Goal: Find specific page/section: Find specific page/section

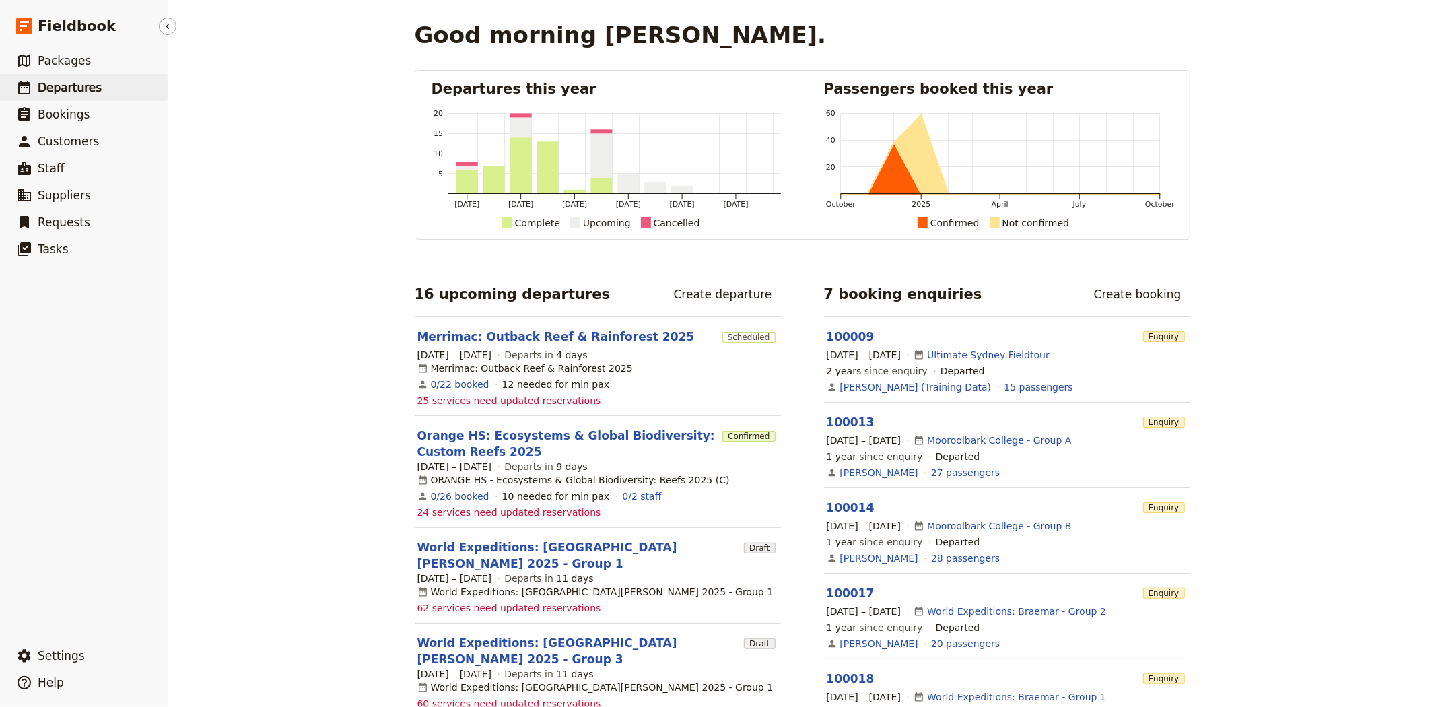
click at [90, 88] on span "Departures" at bounding box center [70, 87] width 64 height 13
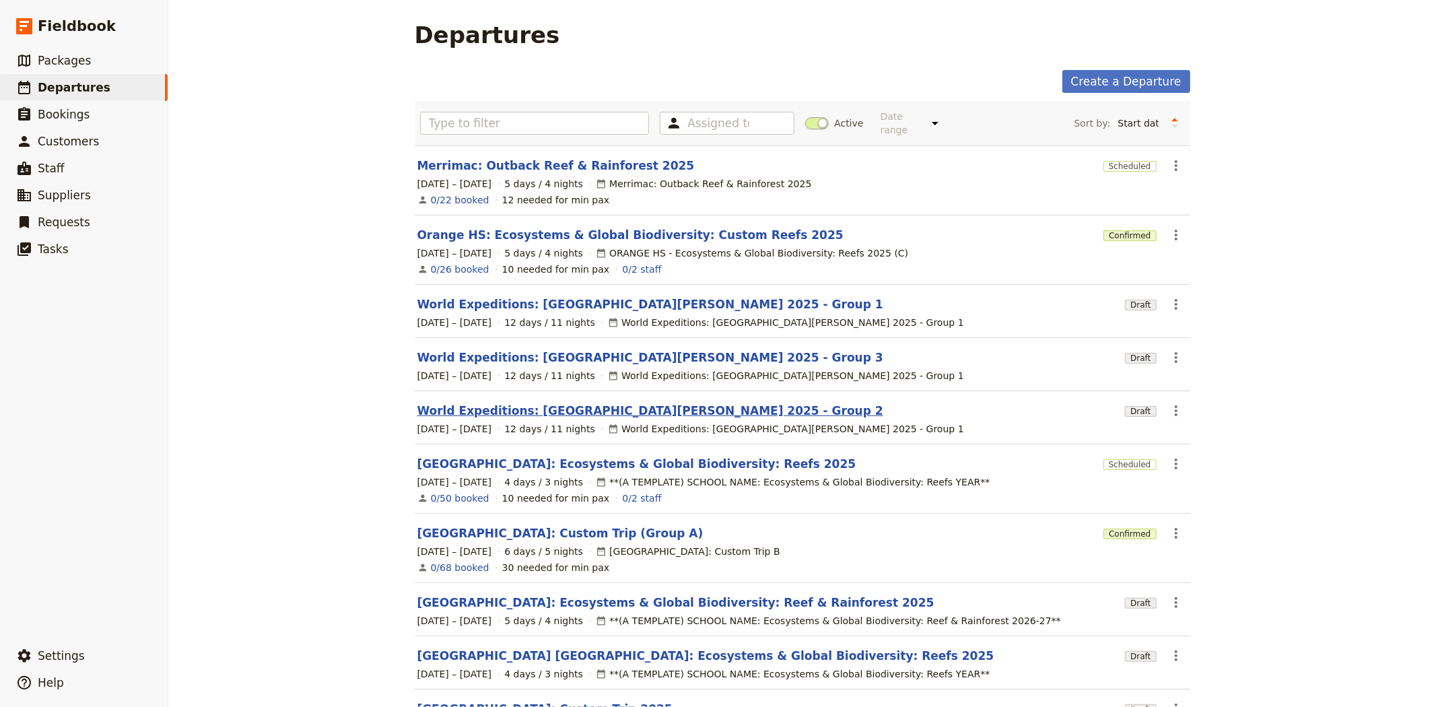
click at [469, 403] on link "World Expeditions: [GEOGRAPHIC_DATA][PERSON_NAME] 2025 - Group 2" at bounding box center [650, 411] width 466 height 16
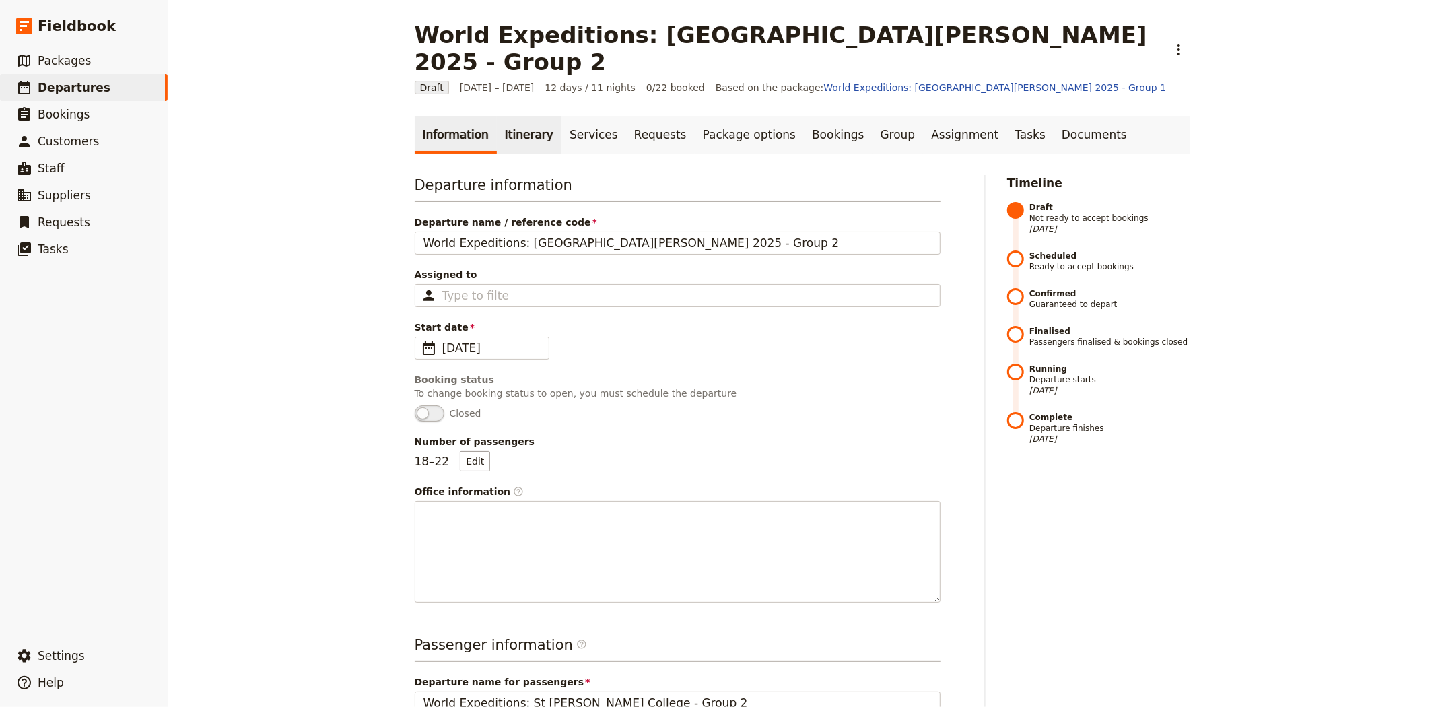
click at [520, 116] on link "Itinerary" at bounding box center [529, 135] width 65 height 38
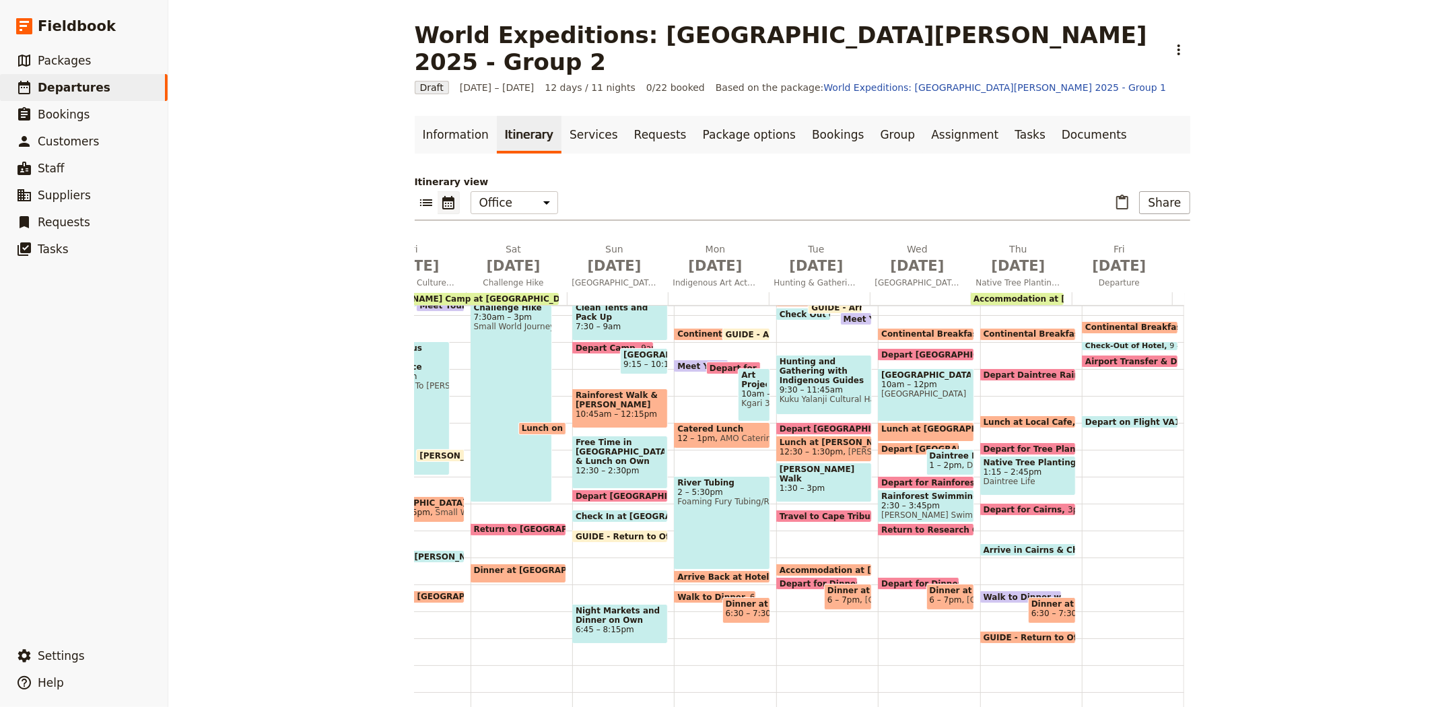
scroll to position [230, 0]
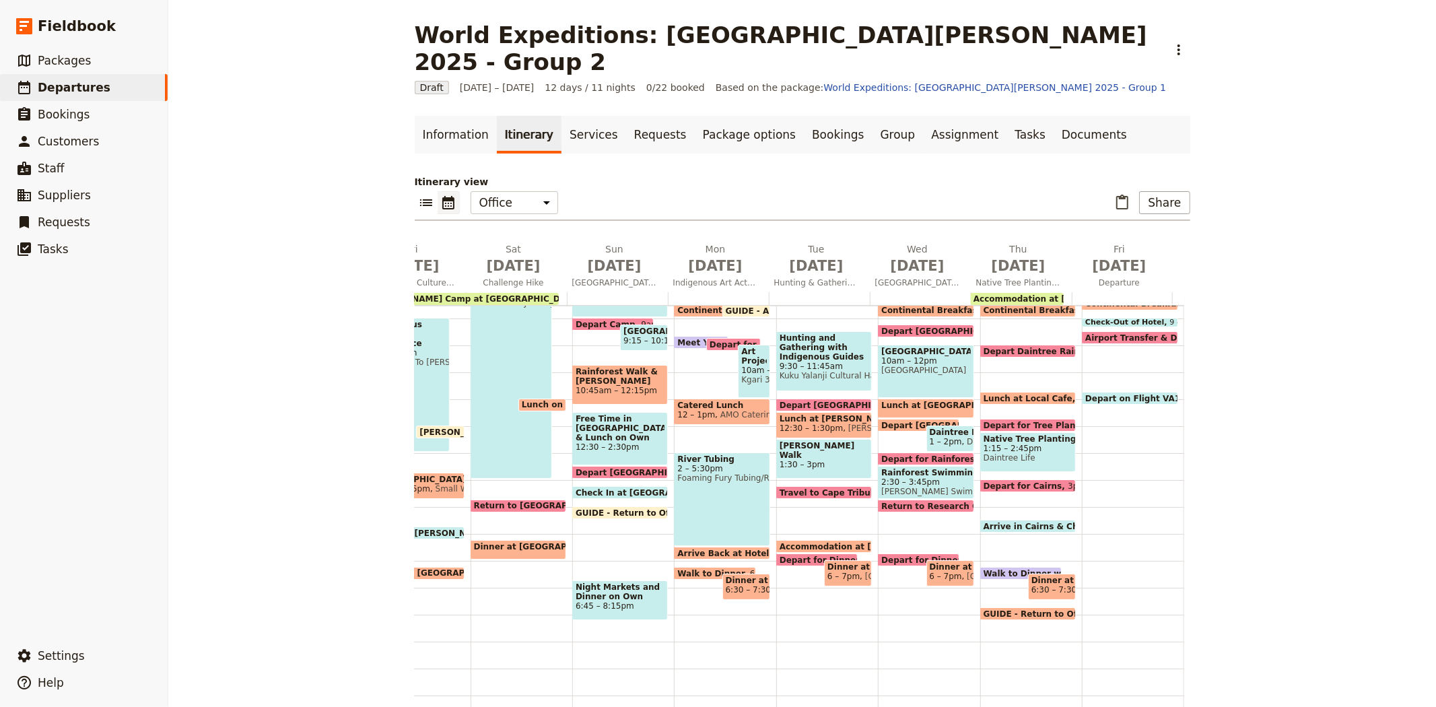
click at [998, 574] on span at bounding box center [1021, 576] width 80 height 5
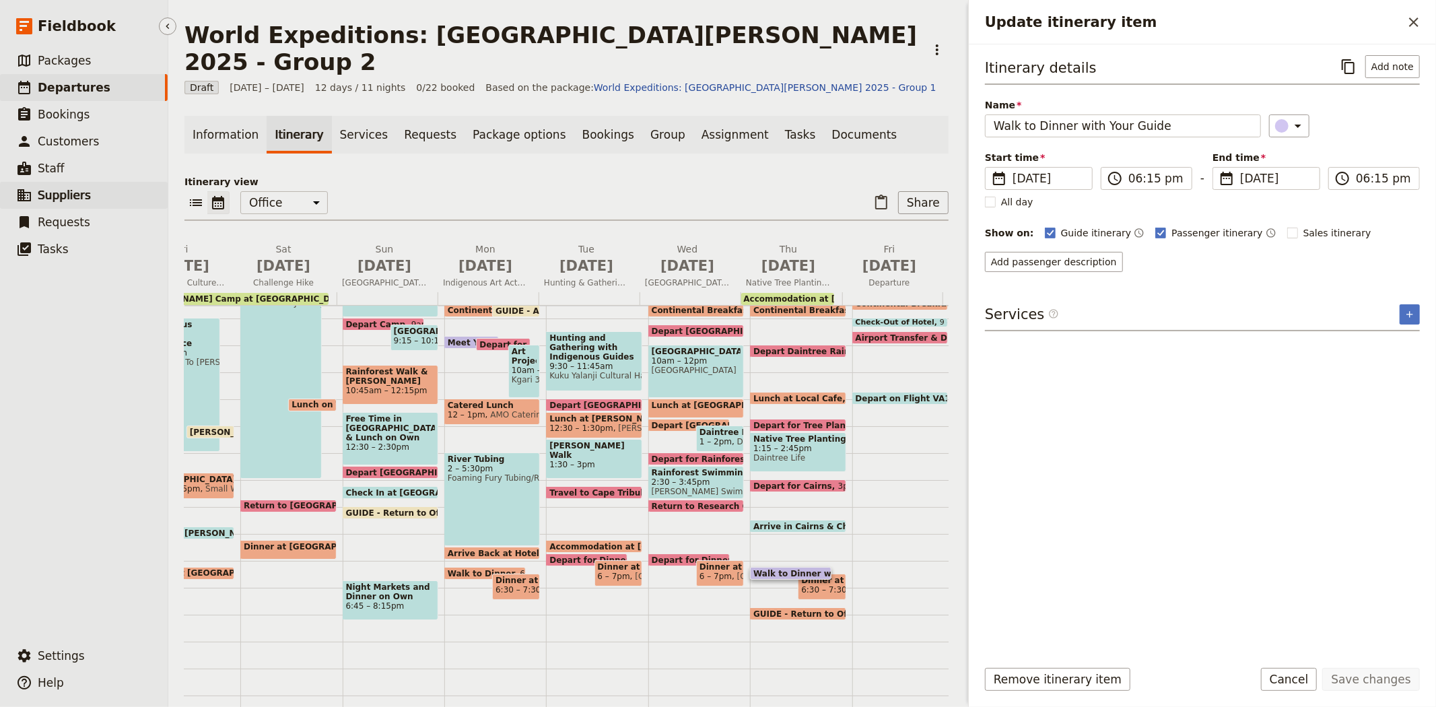
click at [63, 193] on span "Suppliers" at bounding box center [64, 195] width 53 height 13
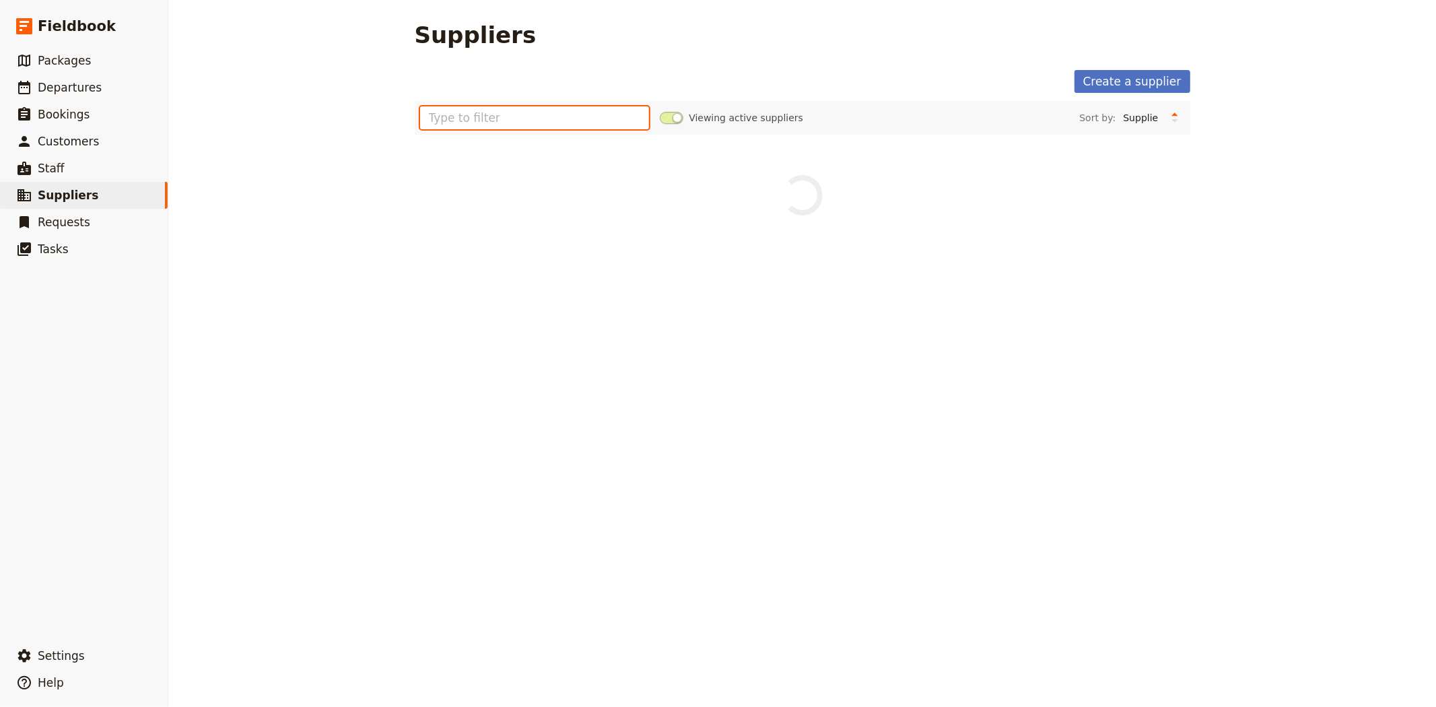
click at [513, 118] on input "text" at bounding box center [535, 117] width 230 height 23
click at [660, 118] on span at bounding box center [672, 118] width 24 height 12
click at [660, 111] on input "Viewing active suppliers" at bounding box center [660, 111] width 0 height 0
click at [667, 115] on span at bounding box center [672, 118] width 24 height 12
click at [660, 111] on input "Viewing inactive suppliers" at bounding box center [660, 111] width 0 height 0
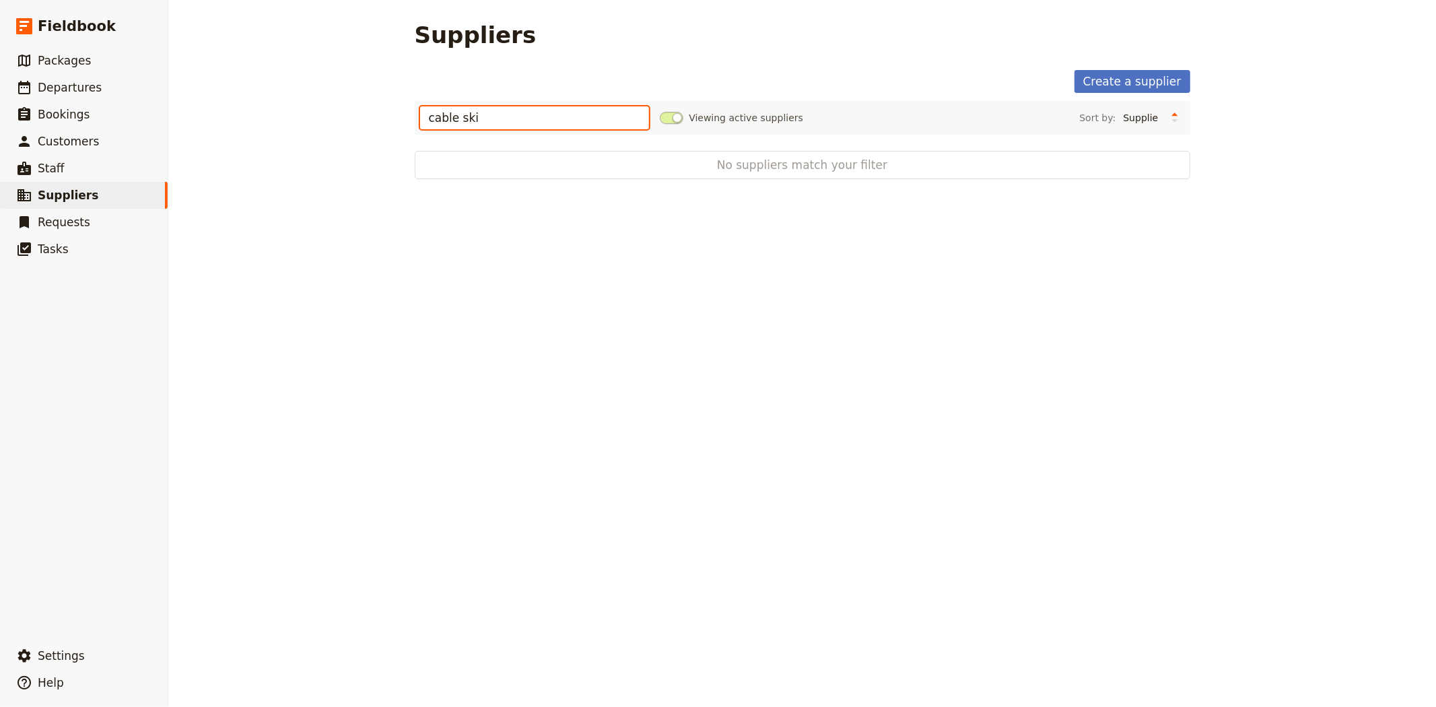
drag, startPoint x: 570, startPoint y: 123, endPoint x: 316, endPoint y: 106, distance: 253.7
click at [316, 106] on div "Suppliers Create a supplier cable ski Viewing active suppliers Sort by: Supplie…" at bounding box center [802, 353] width 1268 height 707
drag, startPoint x: 89, startPoint y: 202, endPoint x: 226, endPoint y: 177, distance: 139.6
click at [89, 201] on link "​ Suppliers" at bounding box center [84, 195] width 168 height 27
drag, startPoint x: 539, startPoint y: 118, endPoint x: 411, endPoint y: 111, distance: 128.8
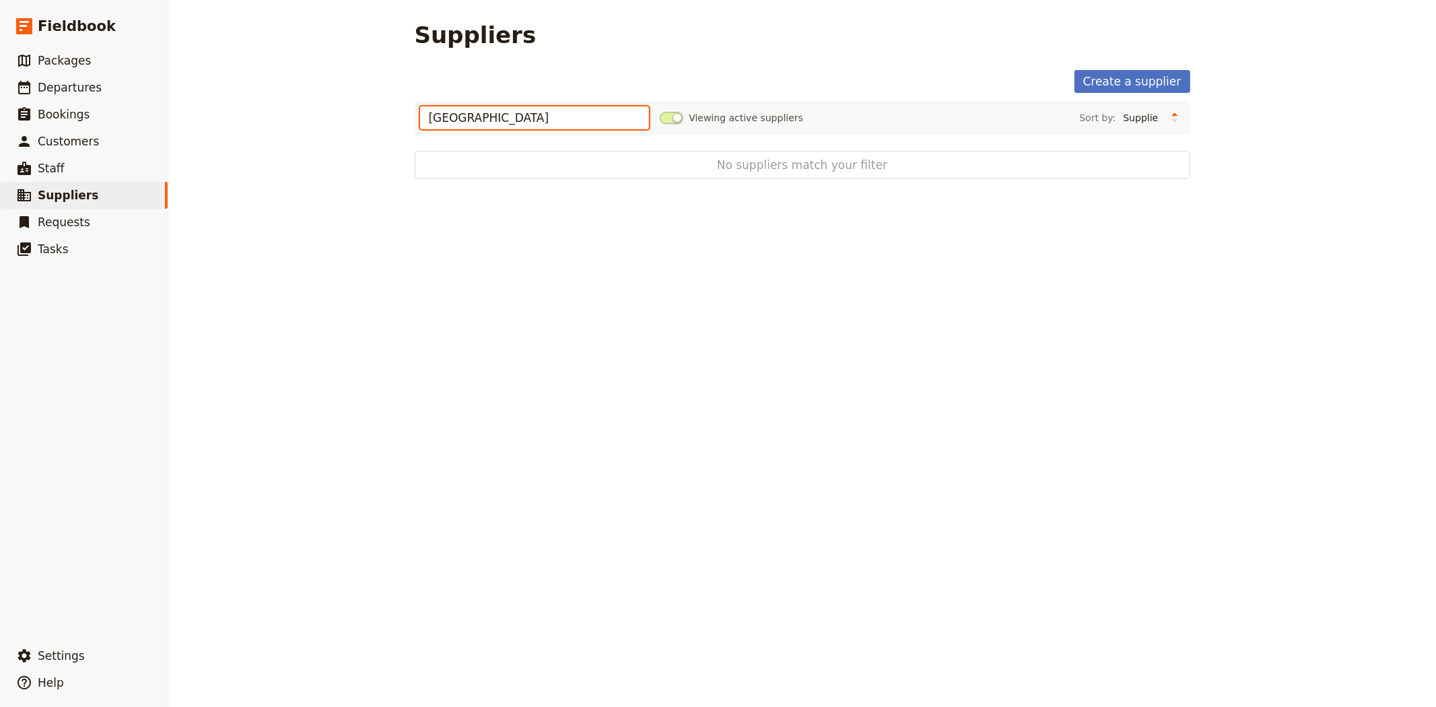
click at [415, 111] on div "wake park Viewing active suppliers Sort by: Supplier Location Most recently upd…" at bounding box center [803, 118] width 776 height 34
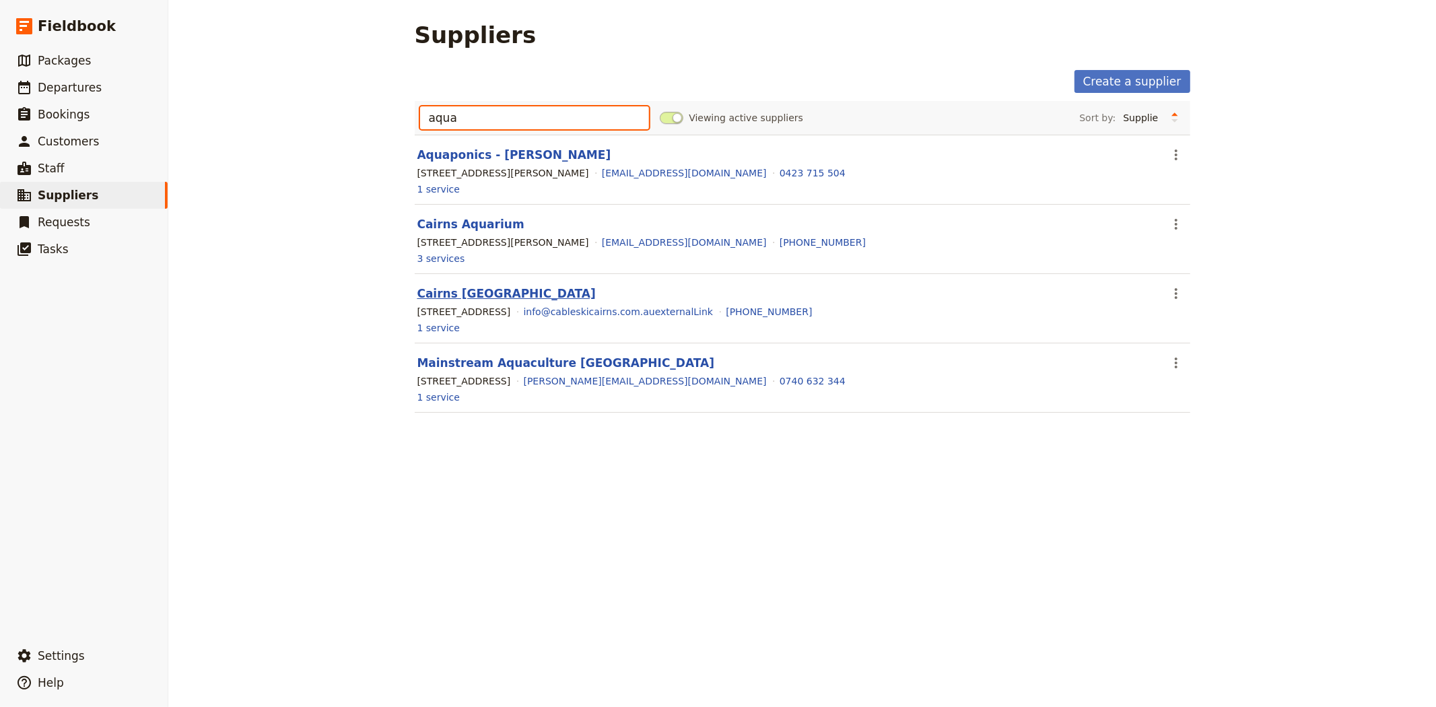
type input "aqua"
click at [444, 292] on link "Cairns [GEOGRAPHIC_DATA]" at bounding box center [506, 293] width 178 height 13
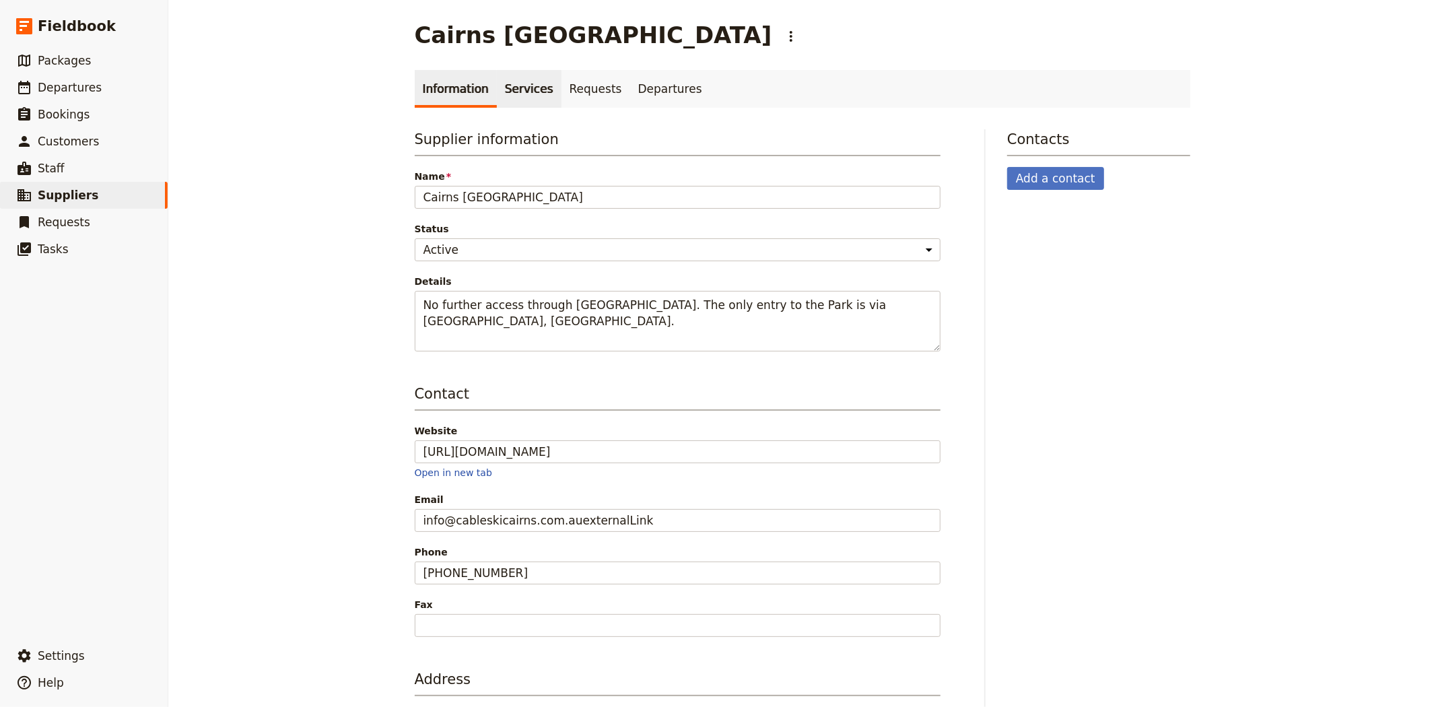
click at [517, 90] on link "Services" at bounding box center [529, 89] width 65 height 38
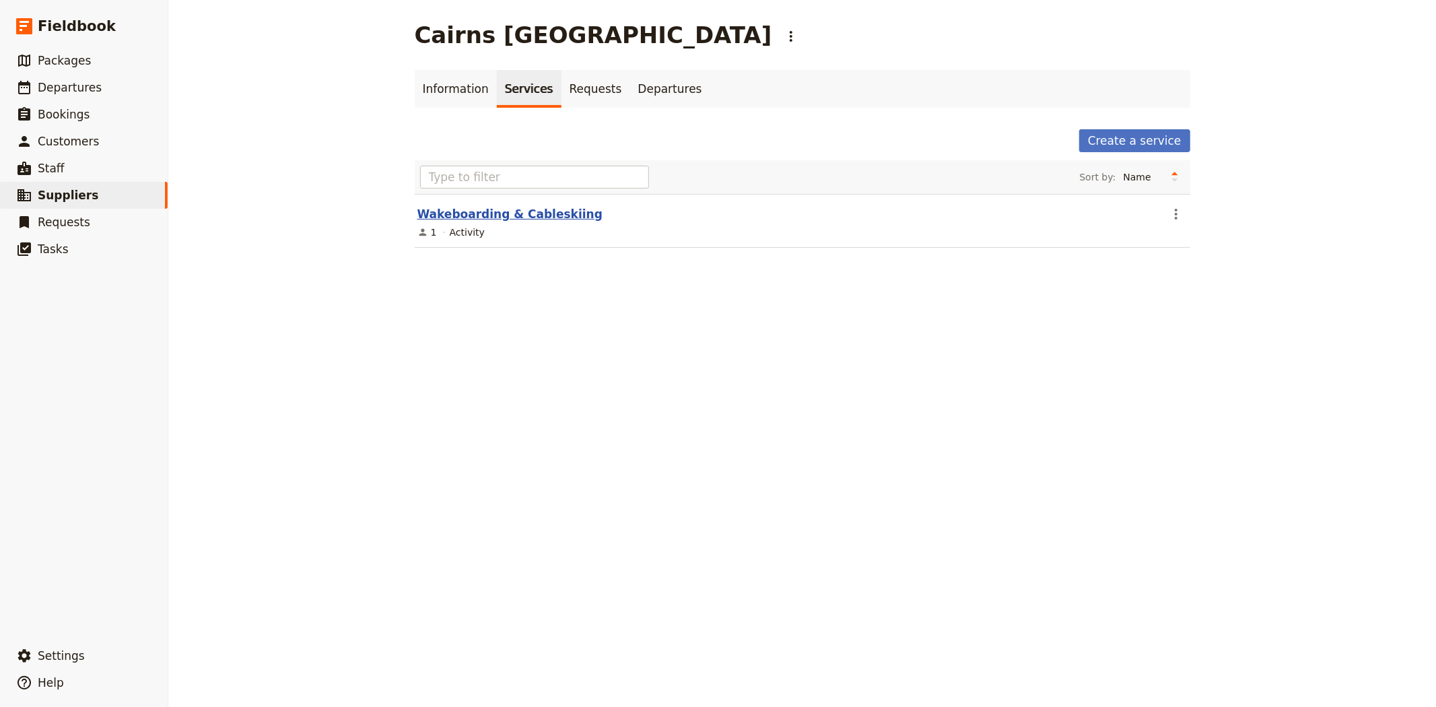
click at [496, 212] on link "Wakeboarding & Cableskiing" at bounding box center [509, 213] width 185 height 13
click at [532, 215] on link "Wakeboarding & Cableskiing" at bounding box center [509, 213] width 185 height 13
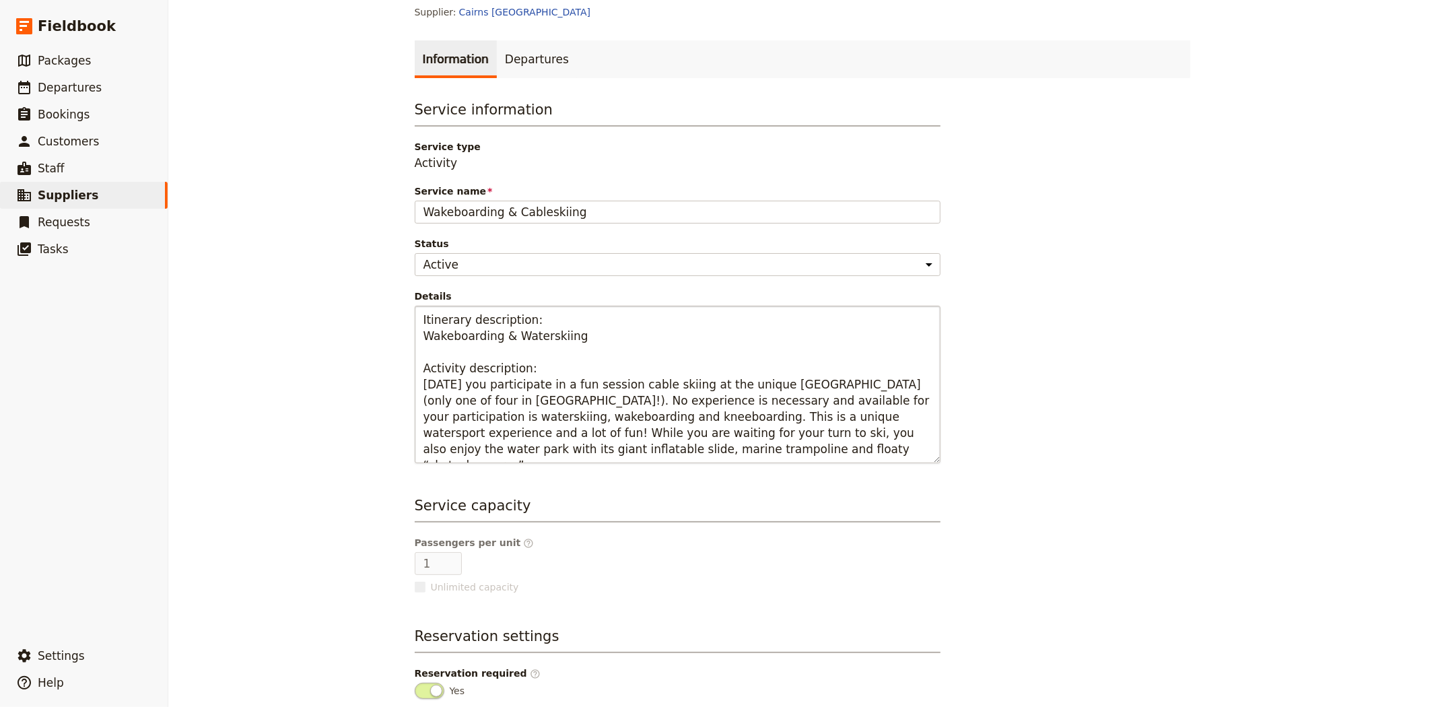
scroll to position [75, 0]
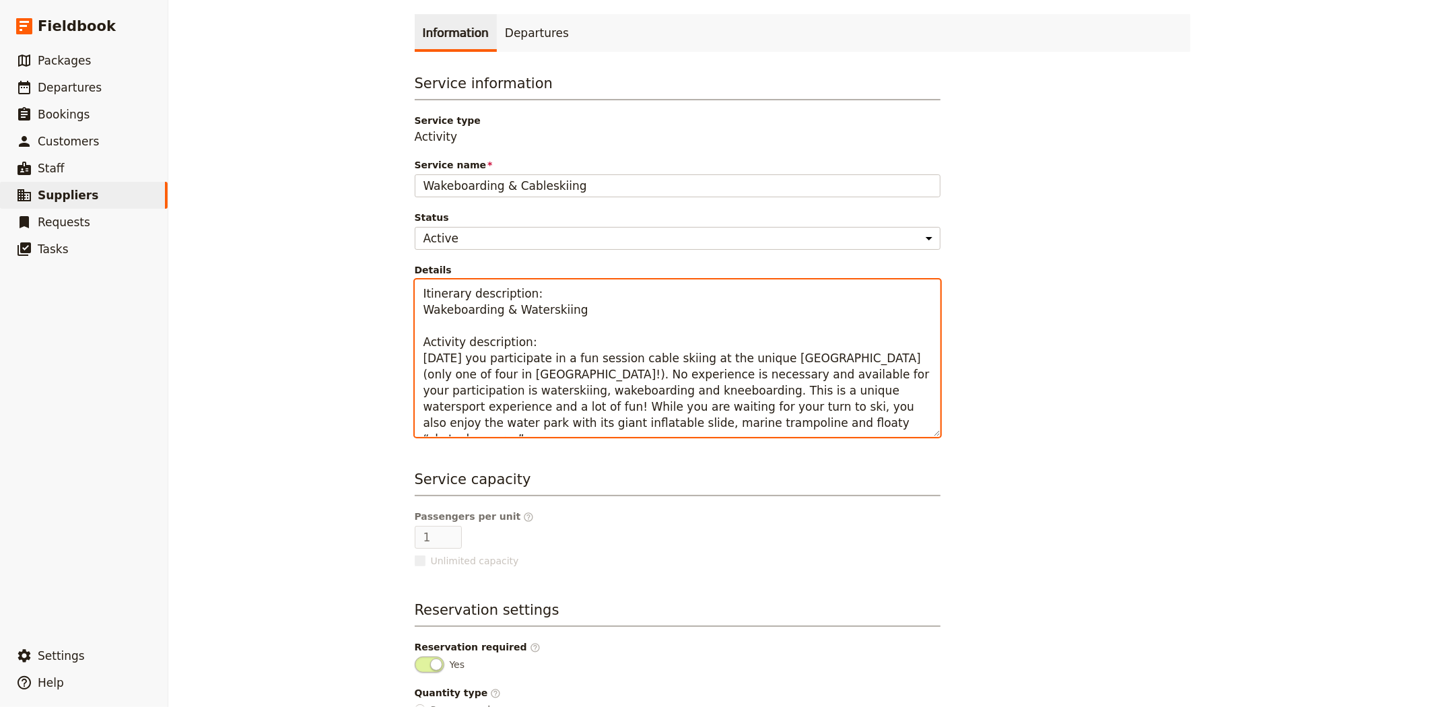
drag, startPoint x: 695, startPoint y: 425, endPoint x: 399, endPoint y: 353, distance: 304.9
click at [399, 353] on main "Wakeboarding & Cableskiing ​ Supplier: Cairns Wake & Aqua Park Information Depa…" at bounding box center [803, 361] width 808 height 873
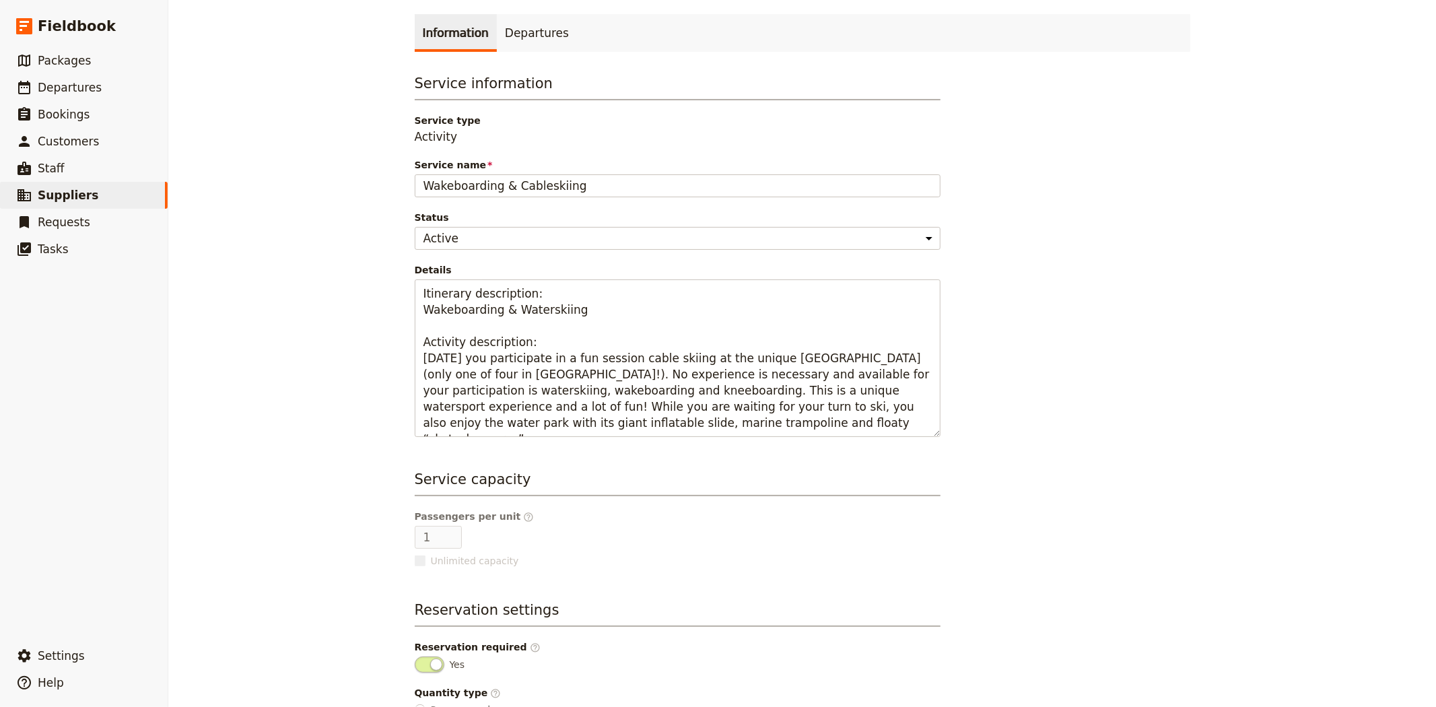
click at [276, 360] on div "Wakeboarding & Cableskiing ​ Supplier: Cairns Wake & Aqua Park Information Depa…" at bounding box center [802, 353] width 1268 height 707
click at [62, 194] on span "Suppliers" at bounding box center [68, 195] width 61 height 13
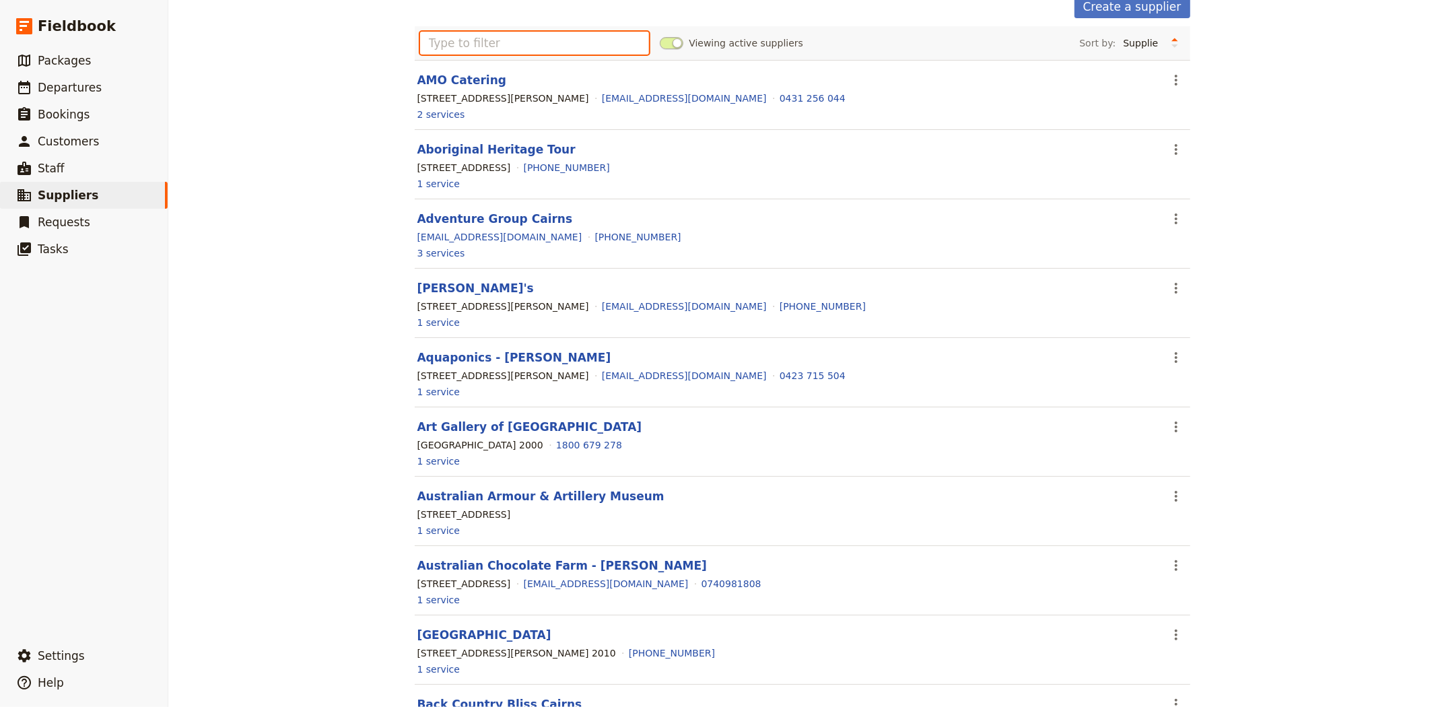
click at [550, 38] on input "text" at bounding box center [535, 43] width 230 height 23
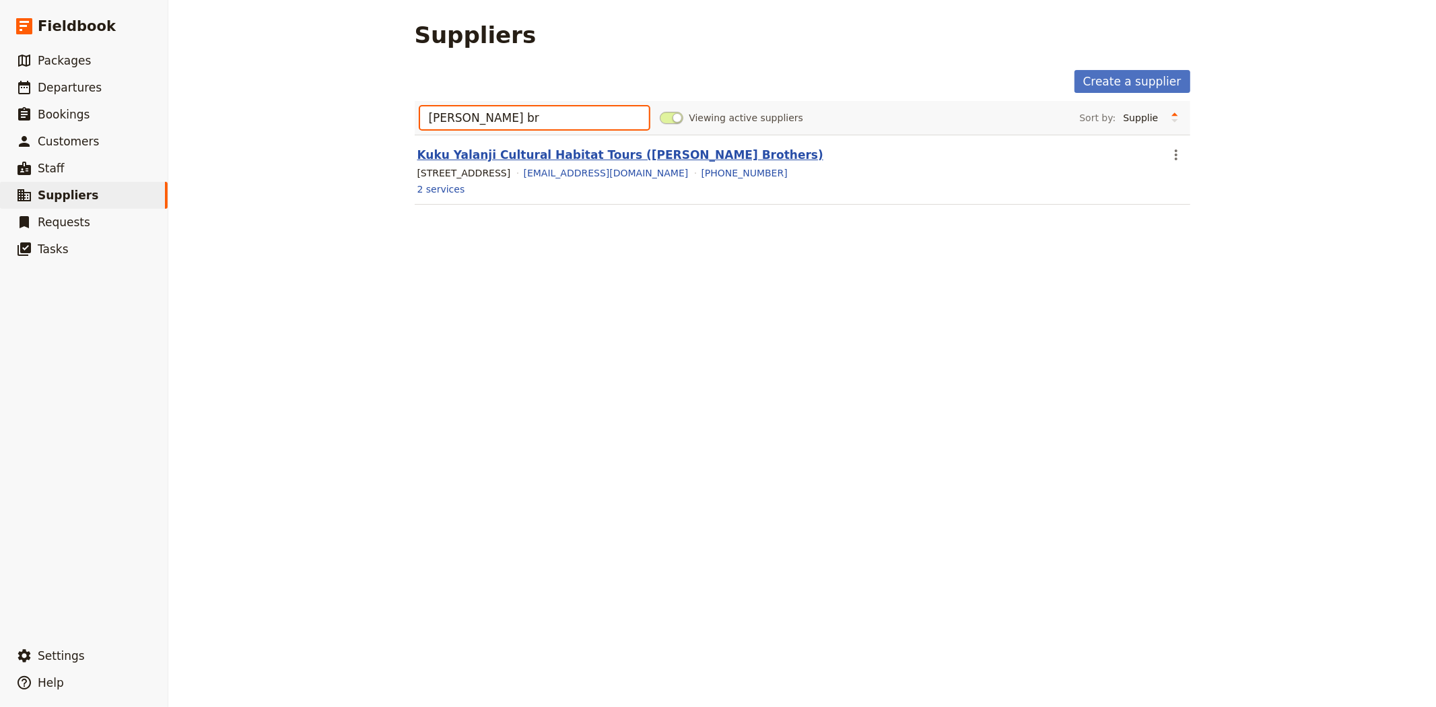
type input "[PERSON_NAME] br"
click at [545, 155] on link "Kuku Yalanji Cultural Habitat Tours ([PERSON_NAME] Brothers)" at bounding box center [620, 154] width 406 height 13
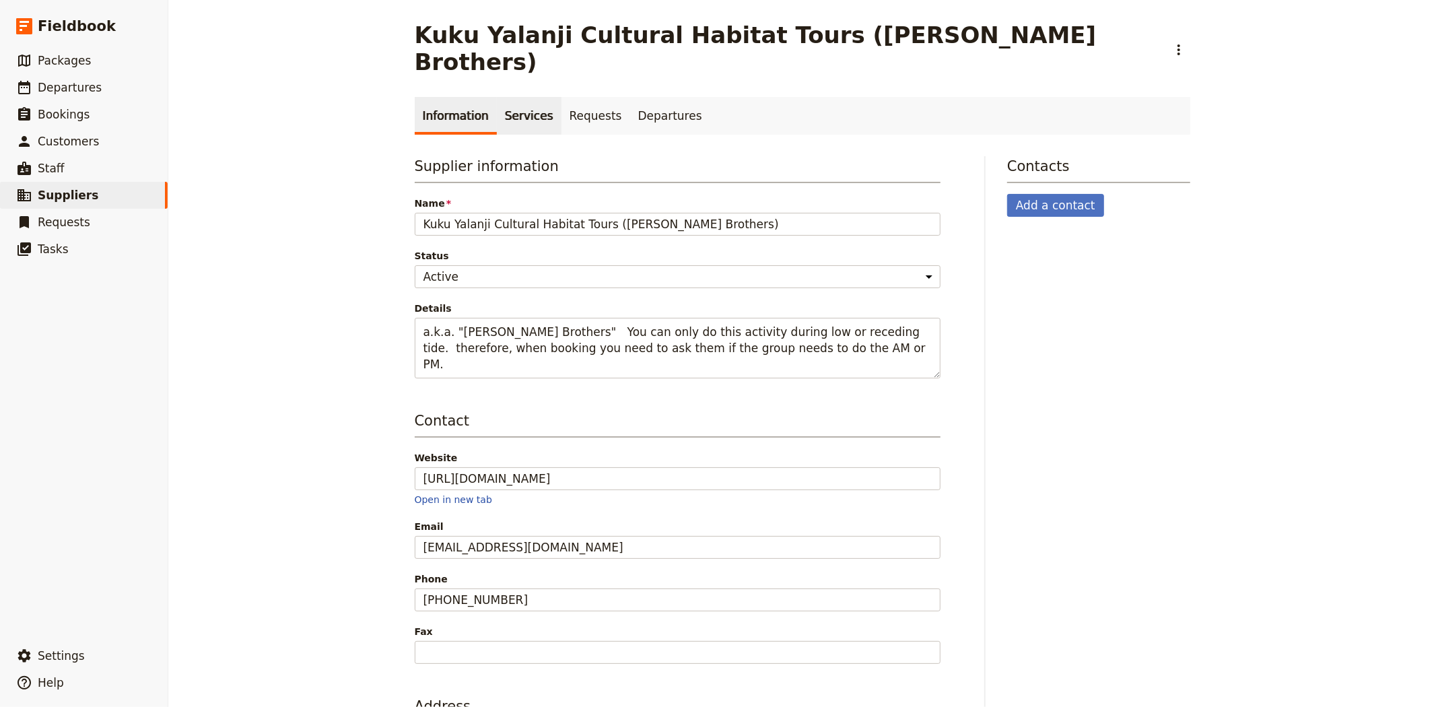
click at [516, 97] on link "Services" at bounding box center [529, 116] width 65 height 38
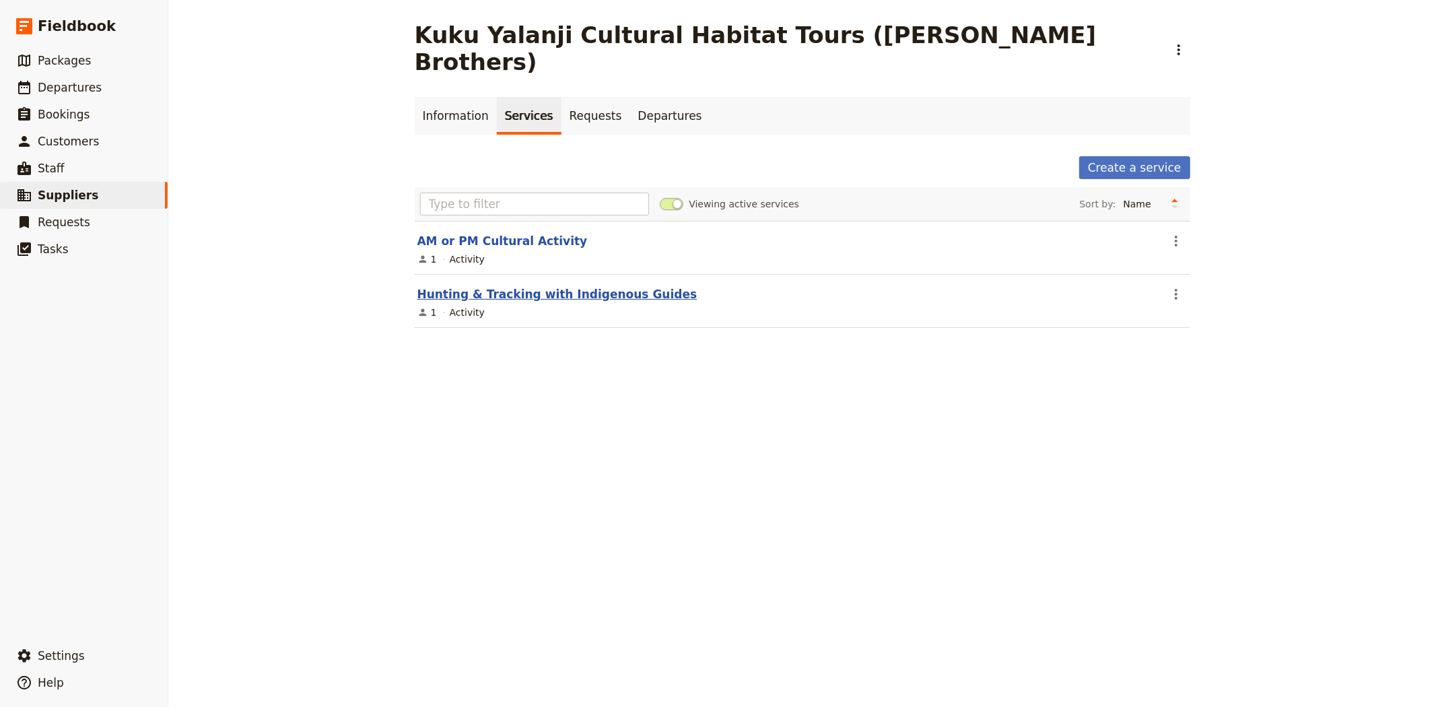
click at [494, 287] on link "Hunting & Tracking with Indigenous Guides" at bounding box center [557, 293] width 280 height 13
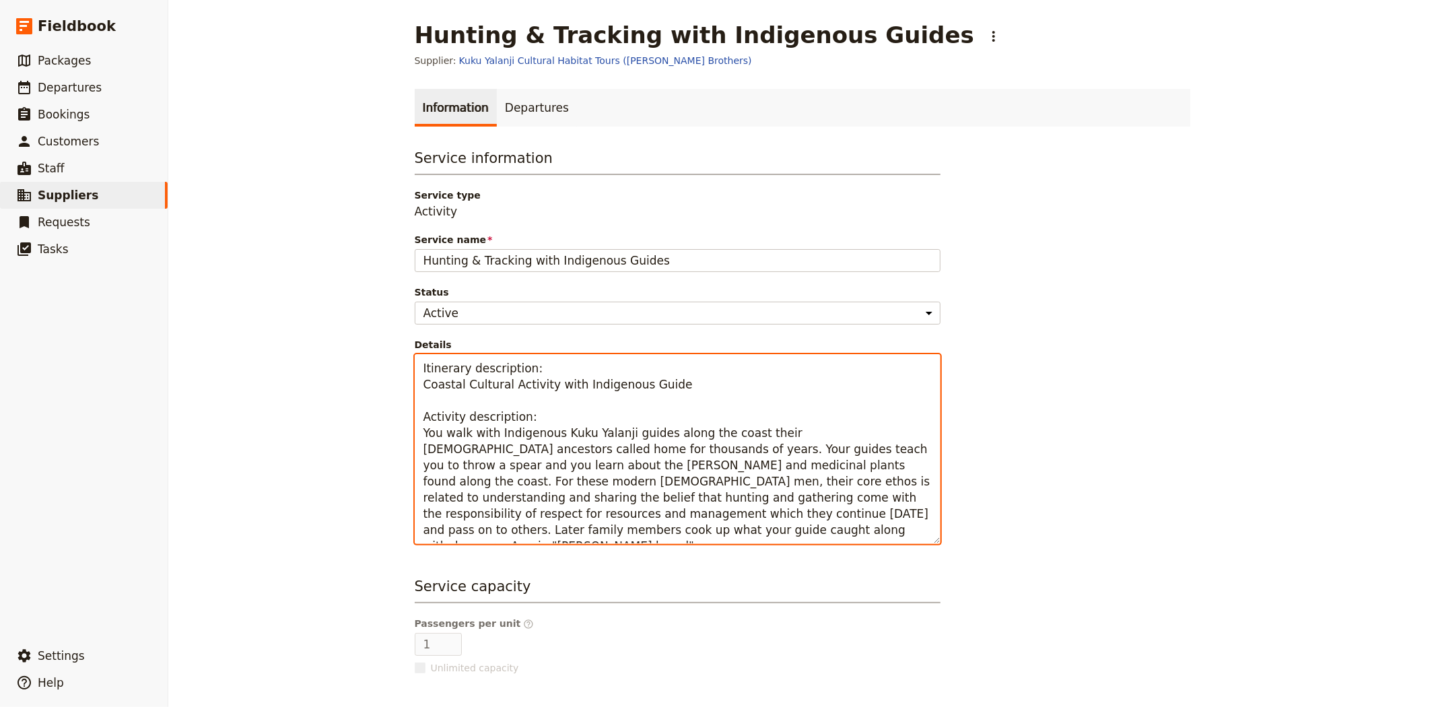
drag, startPoint x: 417, startPoint y: 434, endPoint x: 633, endPoint y: 533, distance: 236.8
click at [633, 533] on textarea "Itinerary description: Coastal Cultural Activity with Indigenous Guide Activity…" at bounding box center [678, 449] width 526 height 190
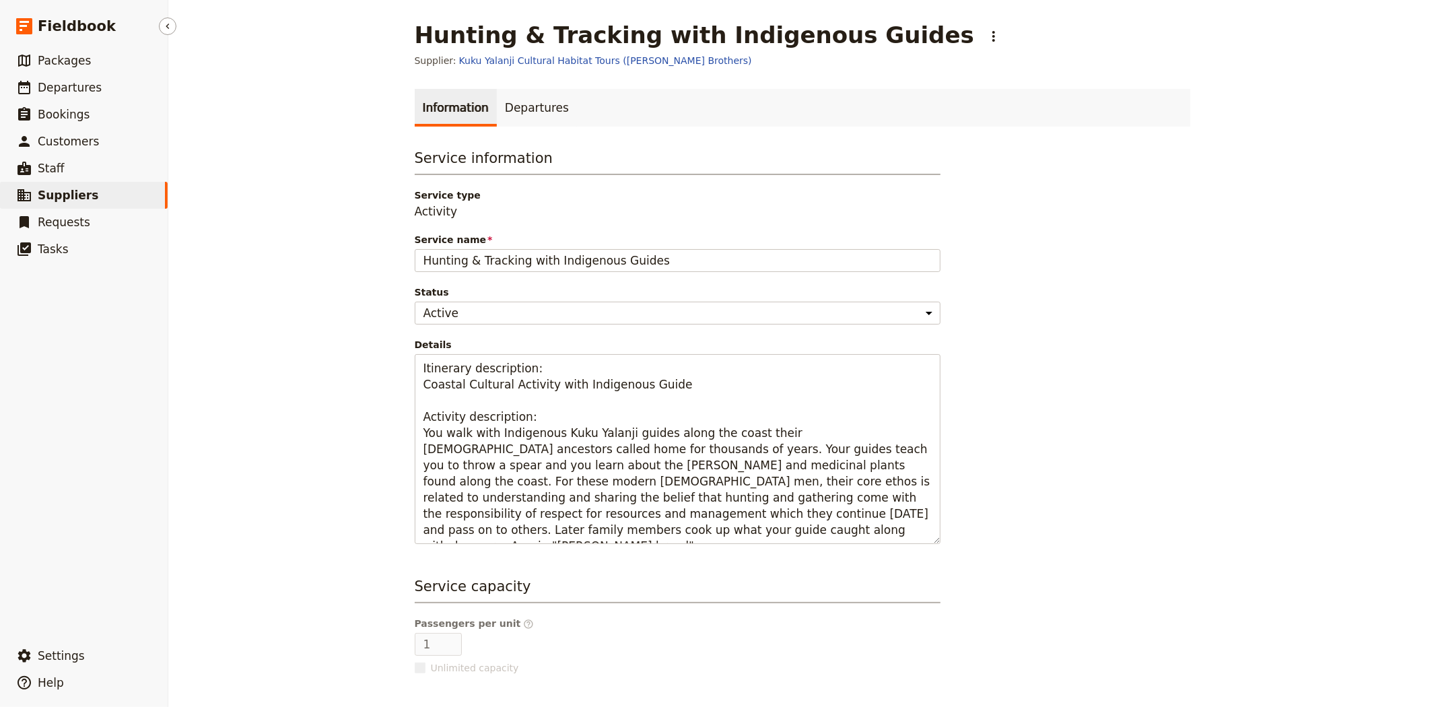
click at [101, 197] on link "​ Suppliers" at bounding box center [84, 195] width 168 height 27
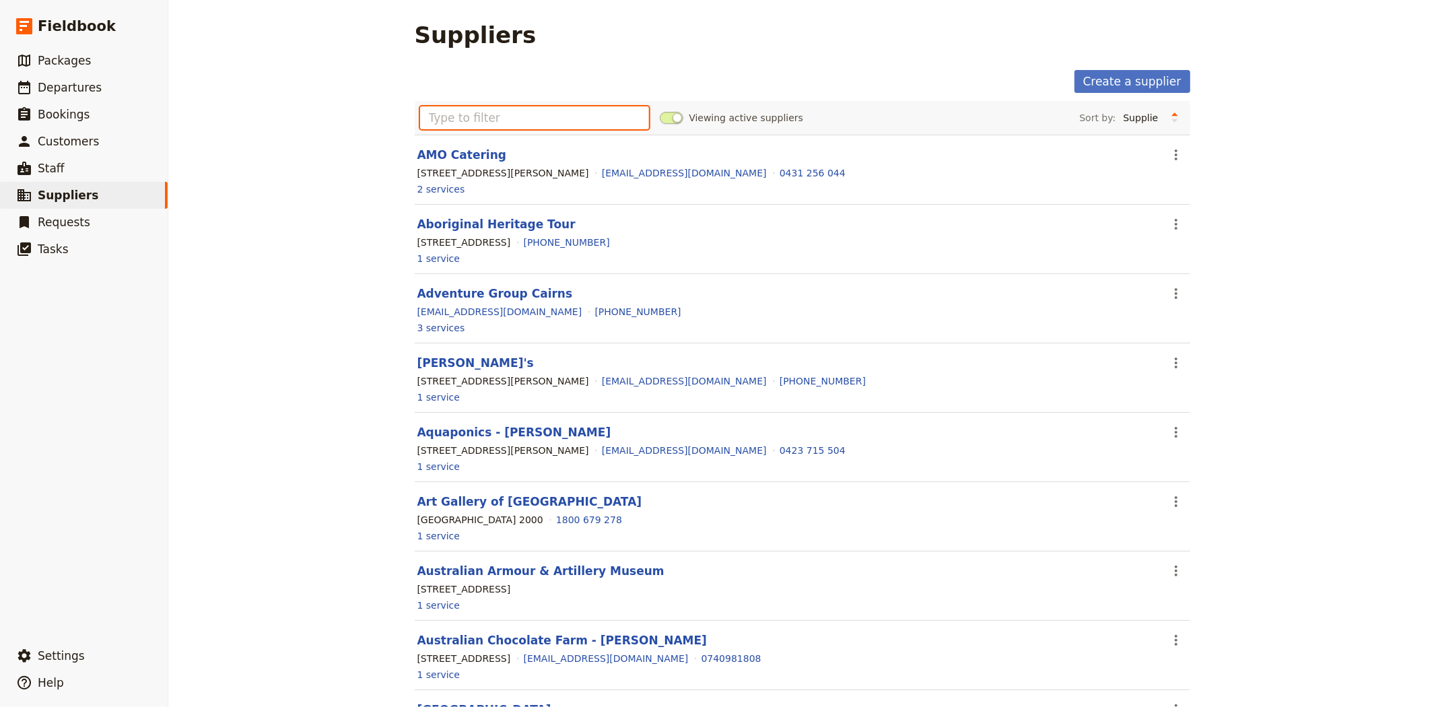
click at [493, 124] on input "text" at bounding box center [535, 117] width 230 height 23
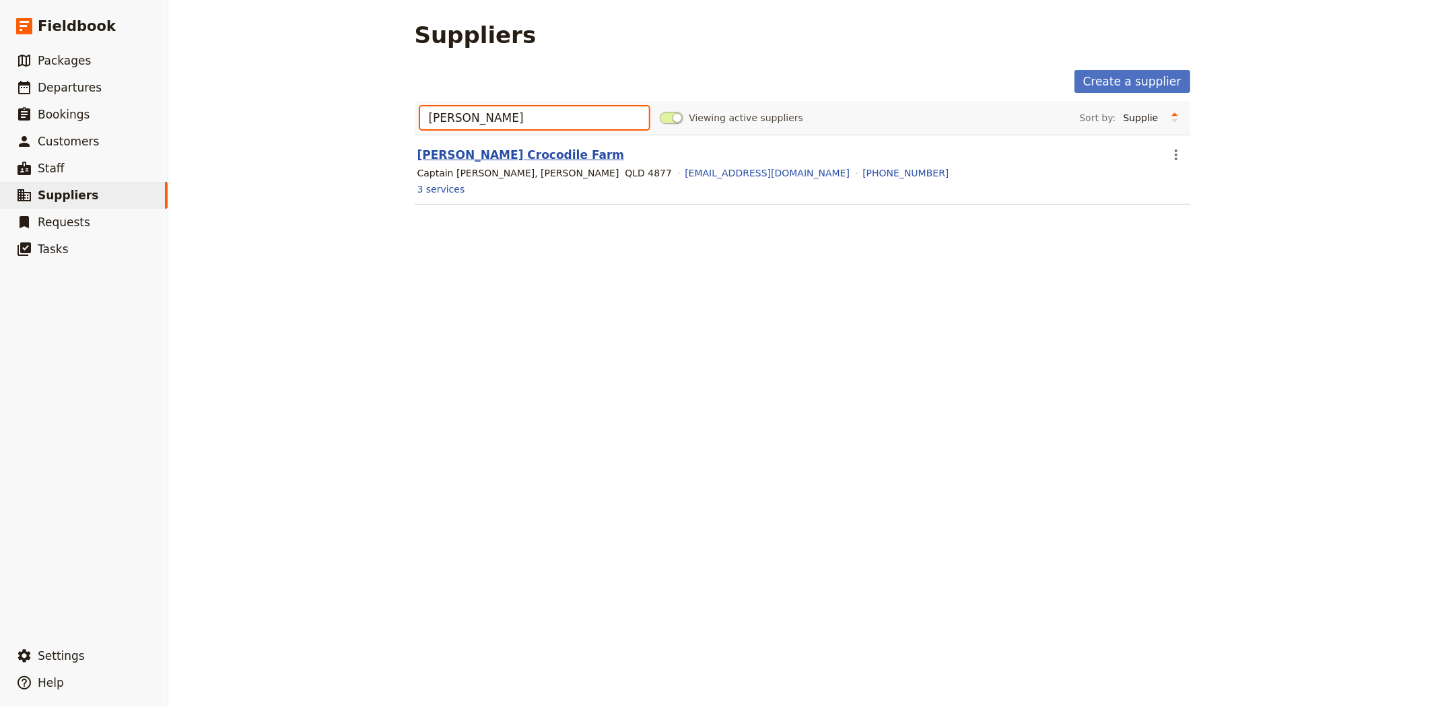
type input "[PERSON_NAME]"
click at [494, 160] on link "[PERSON_NAME] Crocodile Farm" at bounding box center [520, 154] width 207 height 13
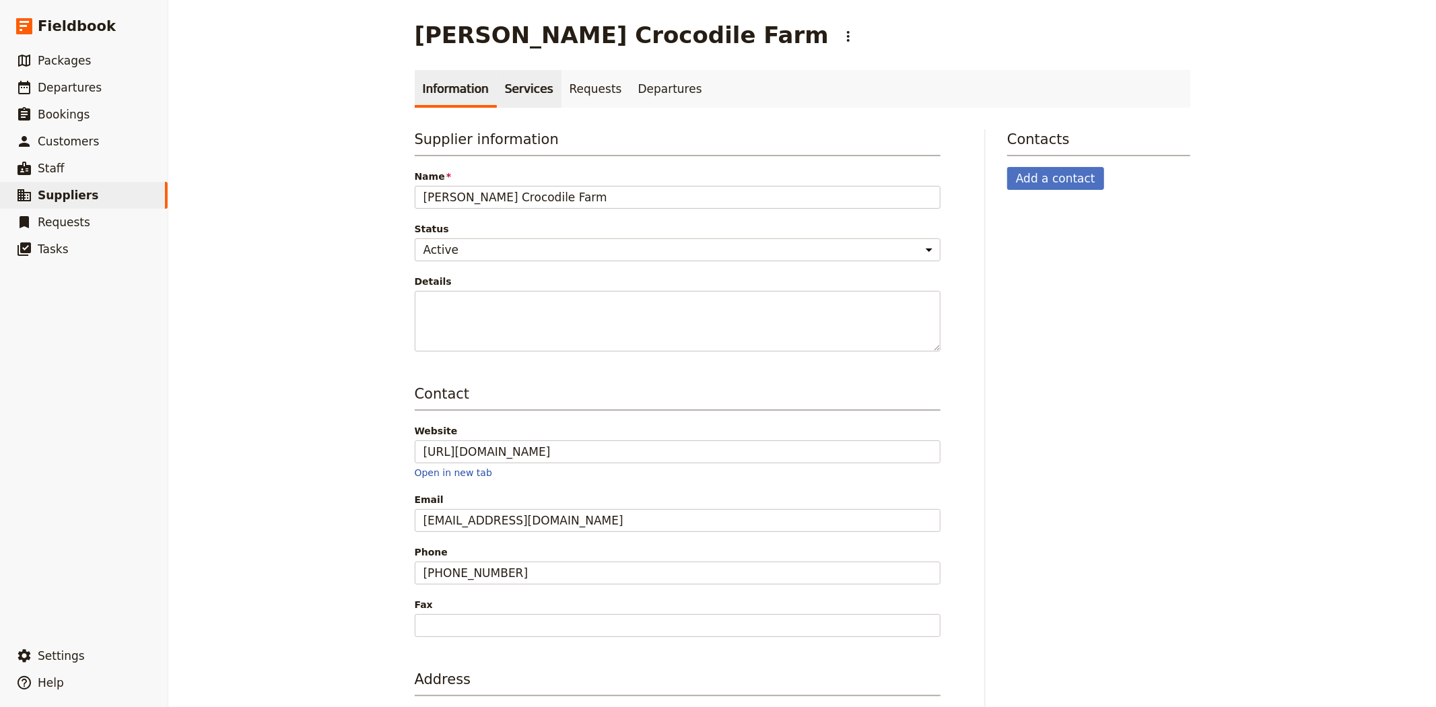
click at [522, 89] on link "Services" at bounding box center [529, 89] width 65 height 38
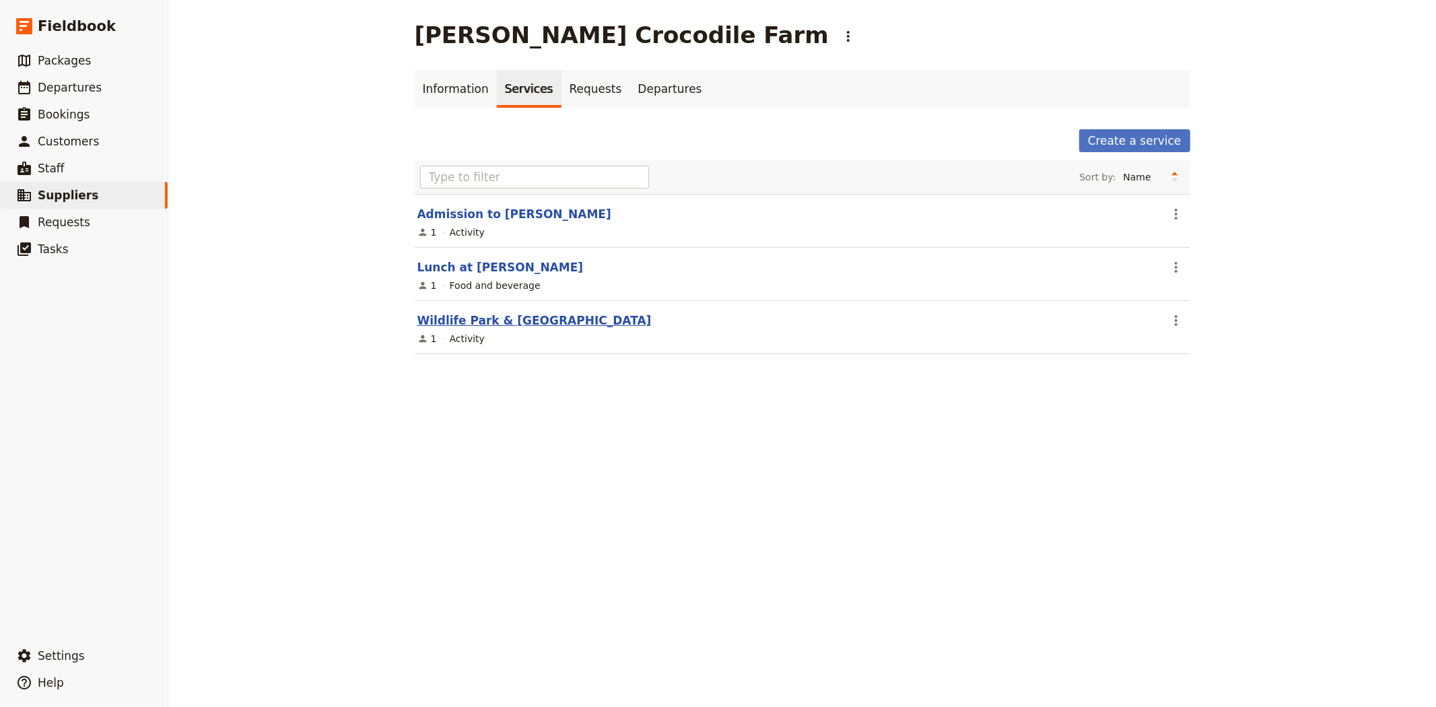
click at [465, 320] on link "Wildlife Park & [GEOGRAPHIC_DATA]" at bounding box center [534, 320] width 234 height 13
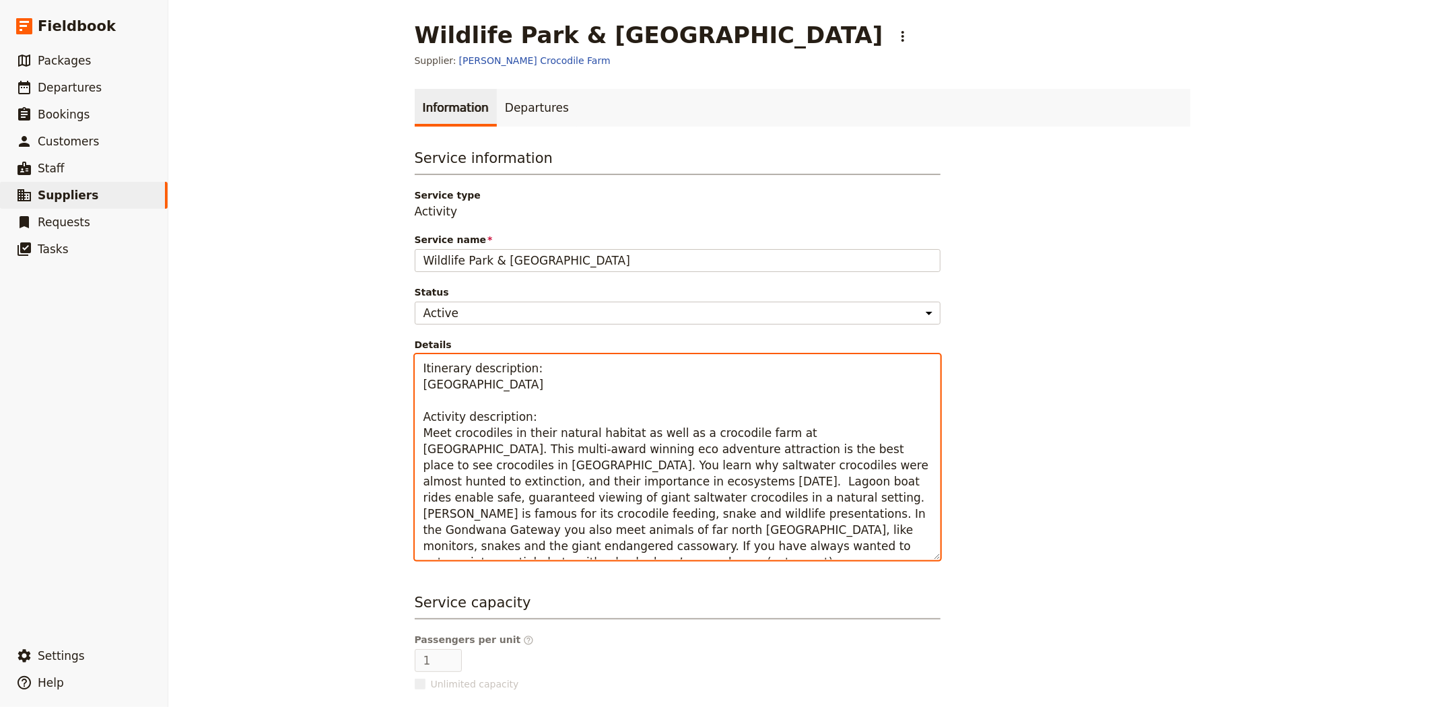
drag, startPoint x: 537, startPoint y: 529, endPoint x: 398, endPoint y: 429, distance: 171.2
click at [399, 429] on main "Wildlife Park & Crocodile Farm ​ Supplier: [PERSON_NAME] Crocodile Farm Informa…" at bounding box center [803, 460] width 808 height 921
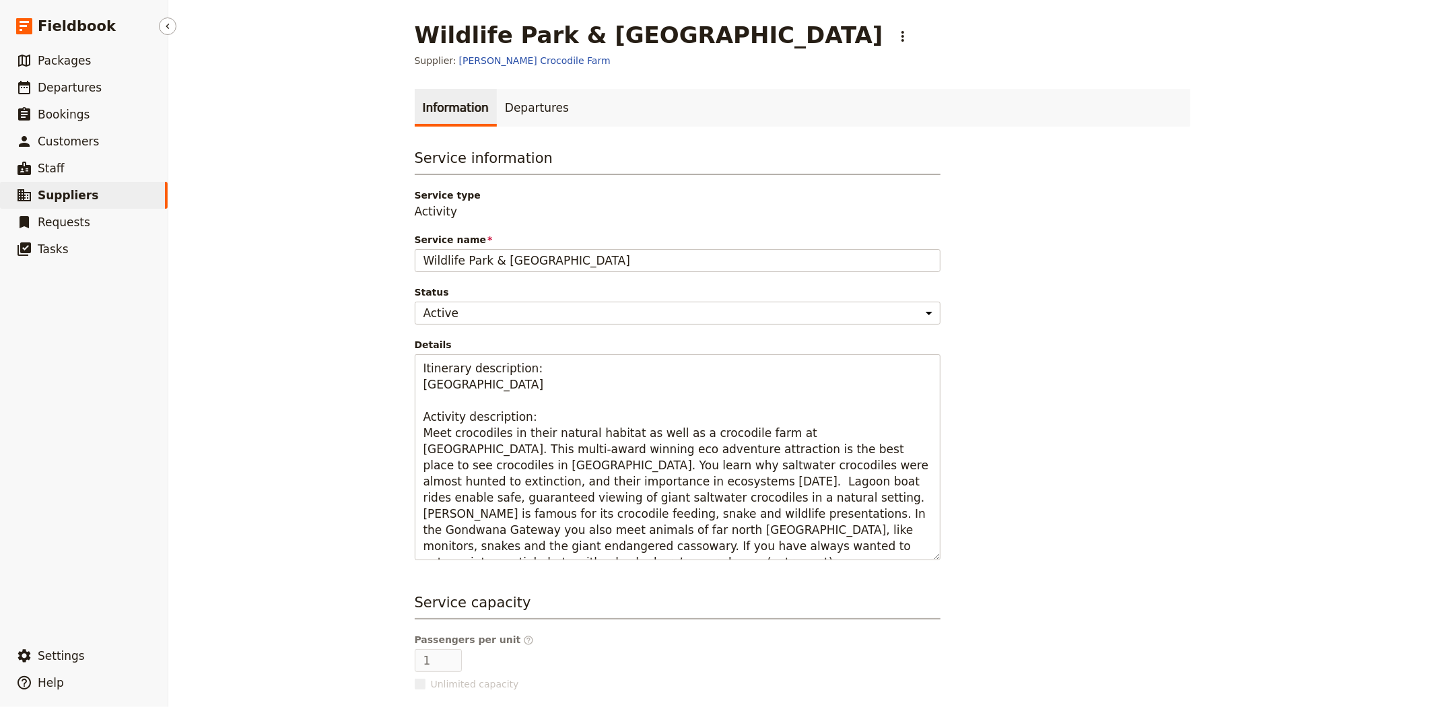
click at [103, 200] on link "​ Suppliers" at bounding box center [84, 195] width 168 height 27
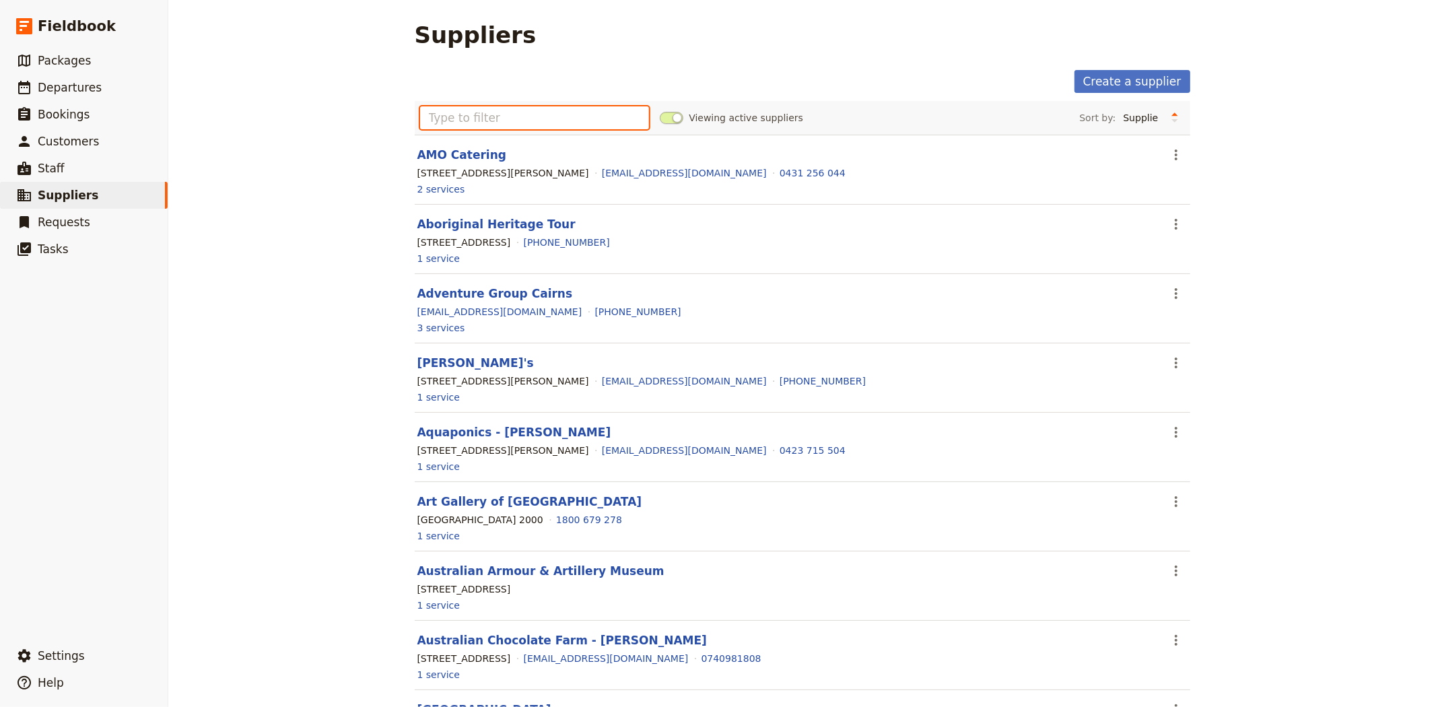
click at [467, 106] on input "text" at bounding box center [535, 117] width 230 height 23
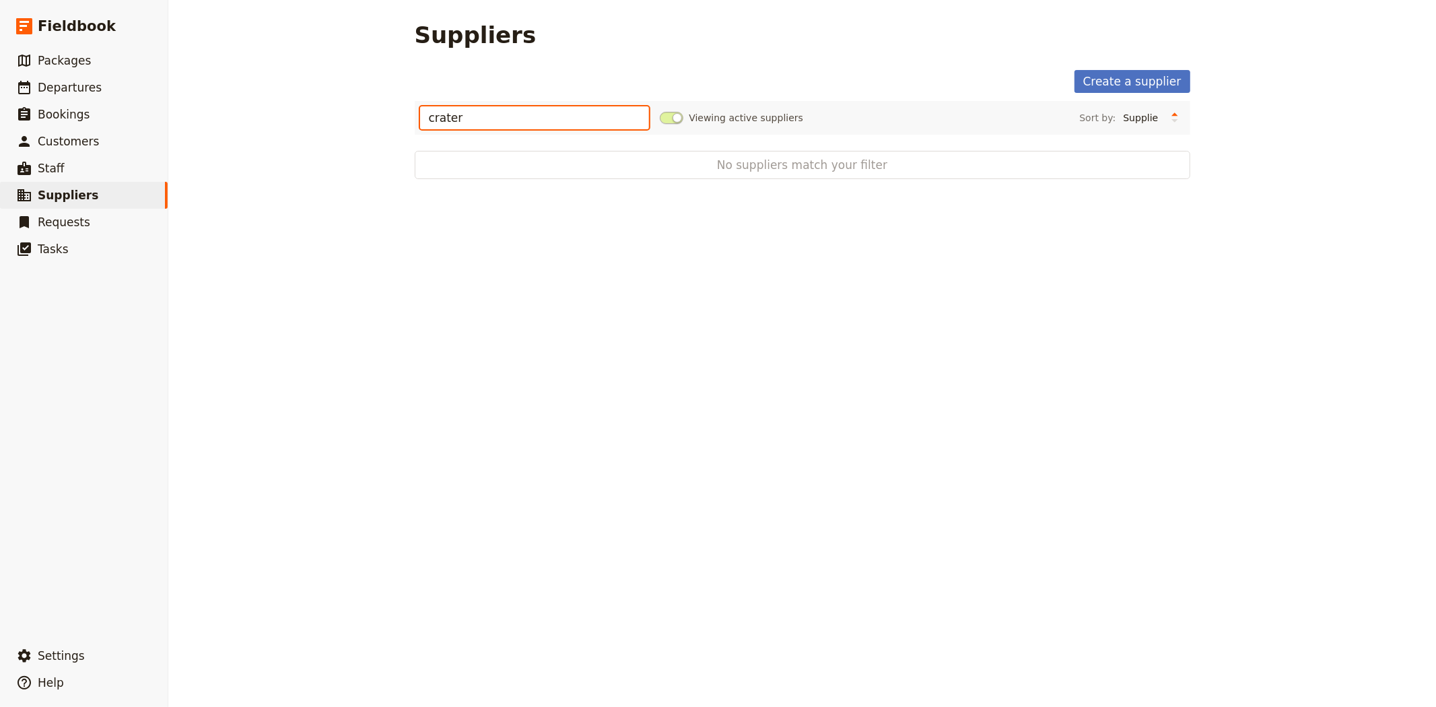
type input "crater"
click at [663, 121] on span at bounding box center [672, 118] width 24 height 12
click at [660, 111] on input "Viewing active suppliers" at bounding box center [660, 111] width 0 height 0
drag, startPoint x: 534, startPoint y: 115, endPoint x: 313, endPoint y: 119, distance: 220.9
click at [313, 119] on div "Suppliers Create a supplier crater Viewing inactive suppliers Sort by: Supplier…" at bounding box center [802, 353] width 1268 height 707
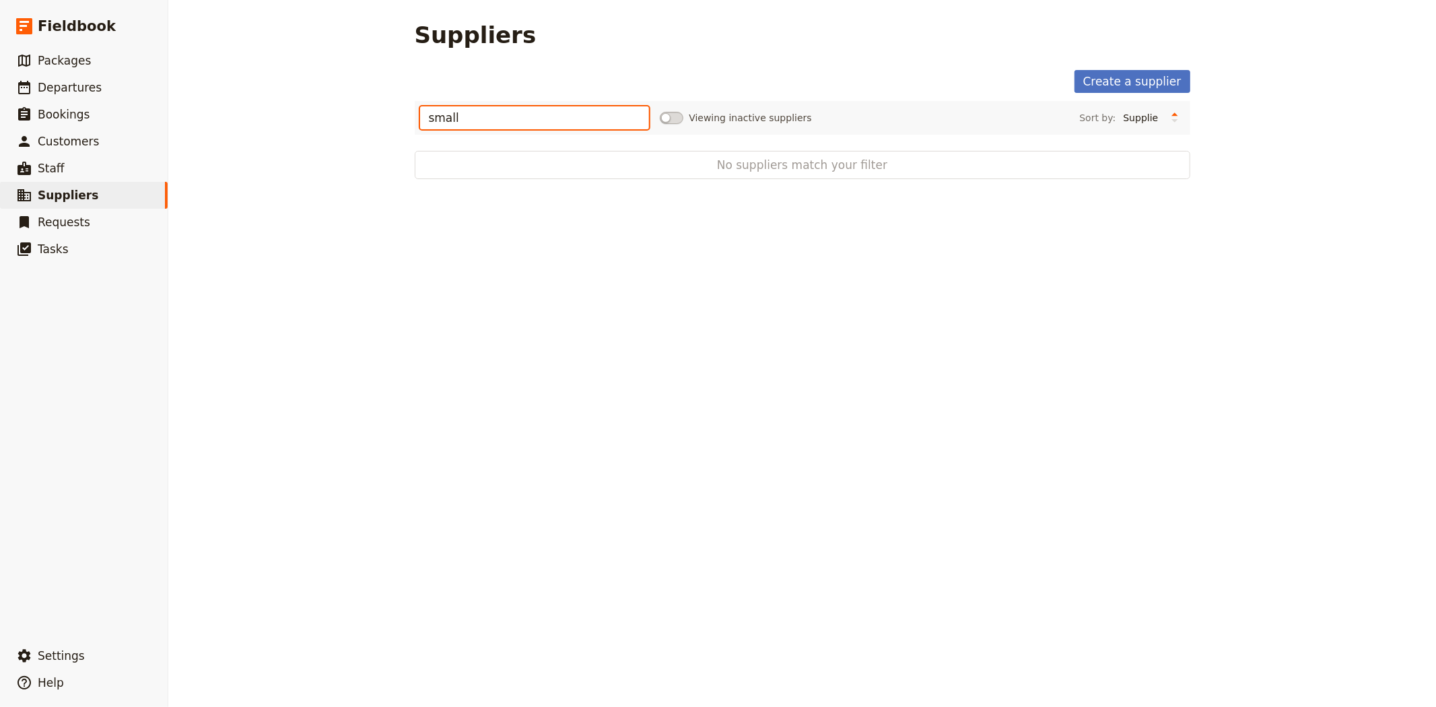
type input "small"
click at [668, 116] on span at bounding box center [672, 118] width 24 height 12
click at [660, 111] on input "Viewing inactive suppliers" at bounding box center [660, 111] width 0 height 0
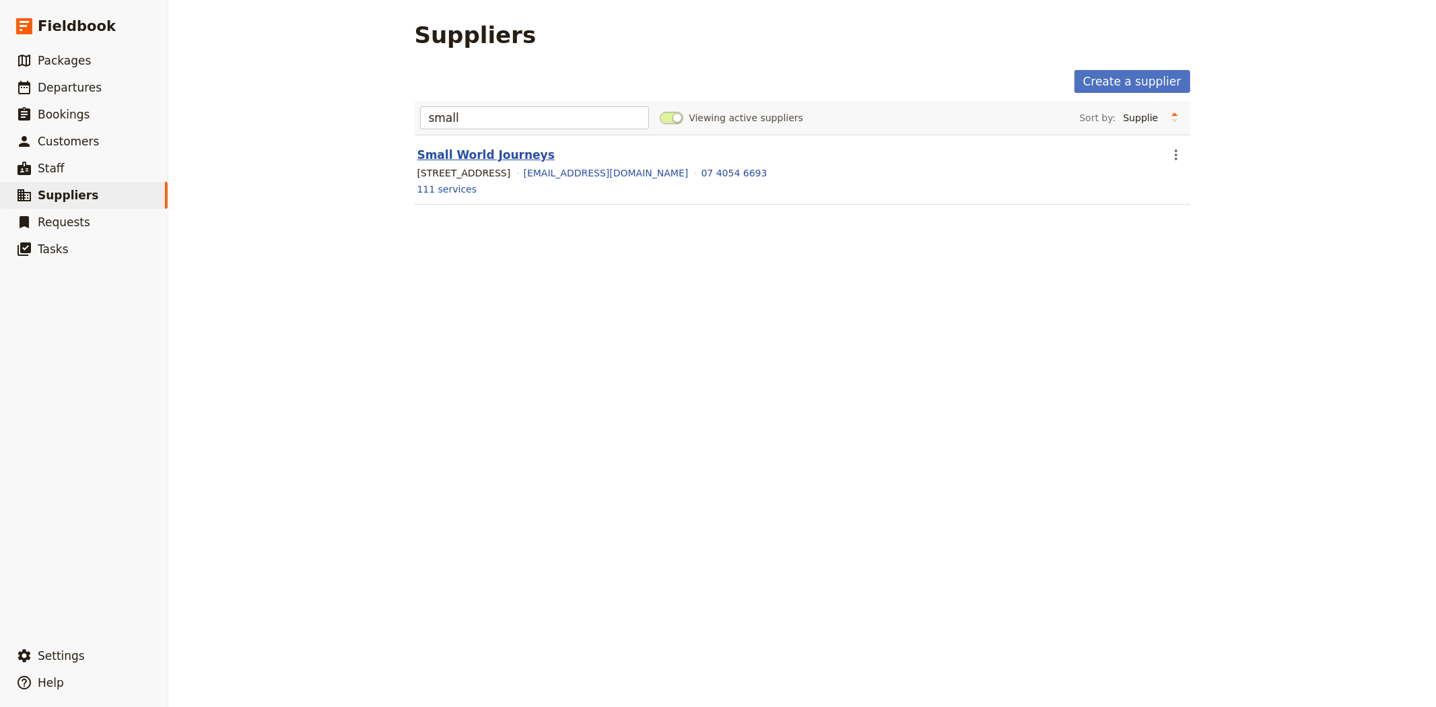
click at [486, 151] on link "Small World Journeys" at bounding box center [485, 154] width 137 height 13
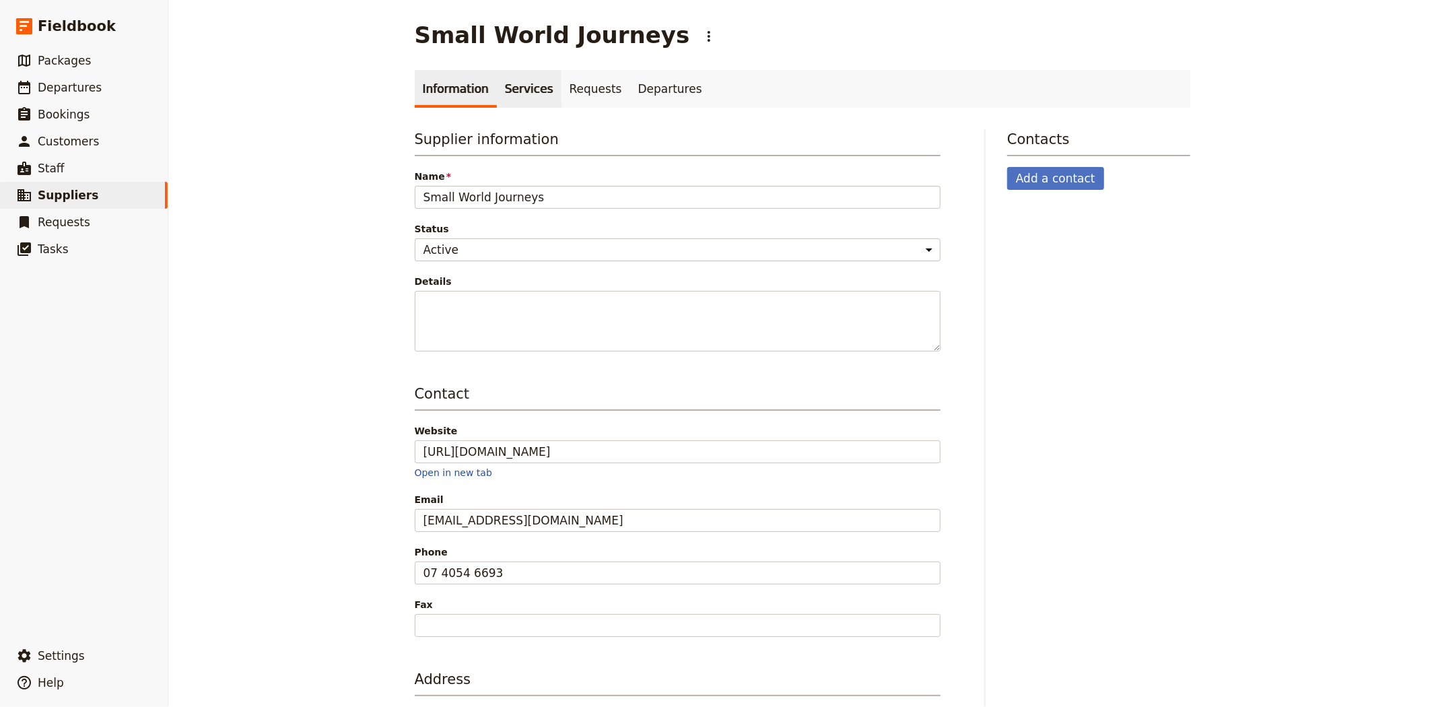
click at [522, 95] on link "Services" at bounding box center [529, 89] width 65 height 38
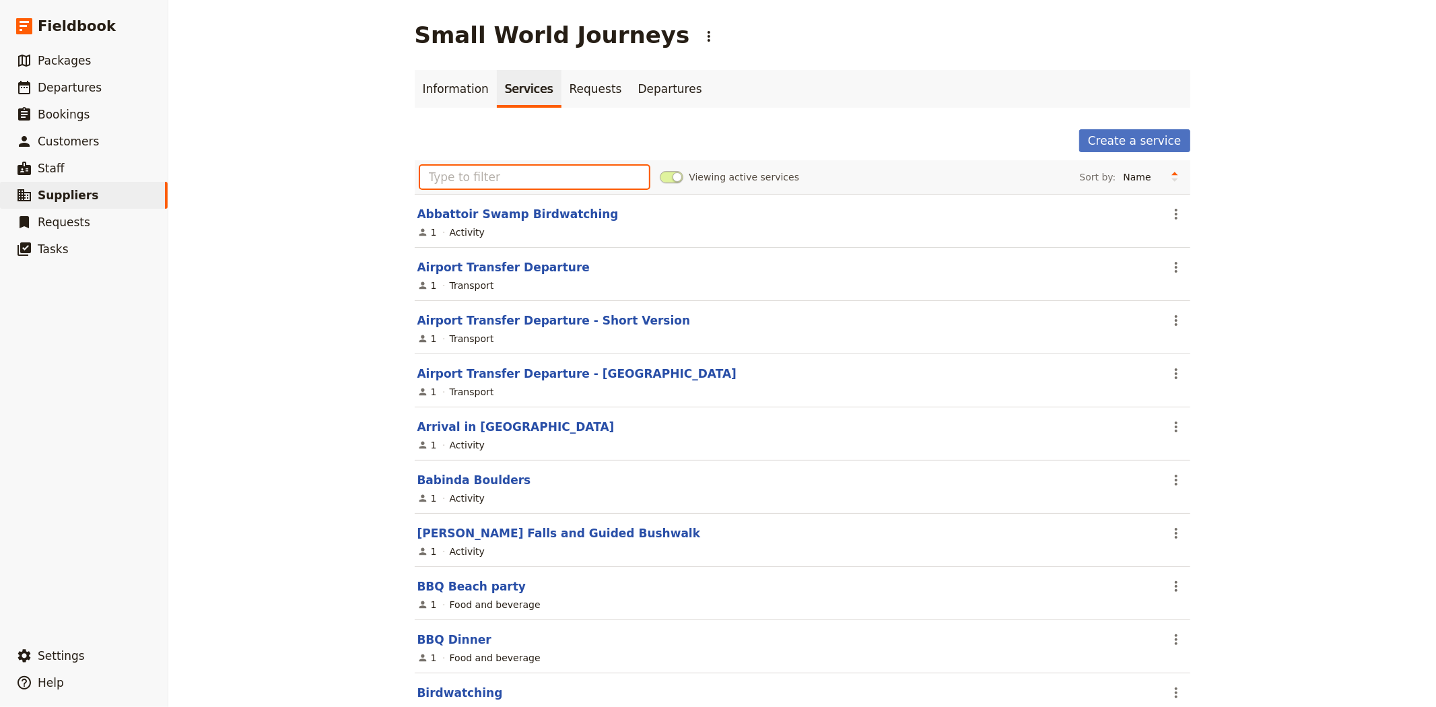
click at [500, 185] on input "text" at bounding box center [535, 177] width 230 height 23
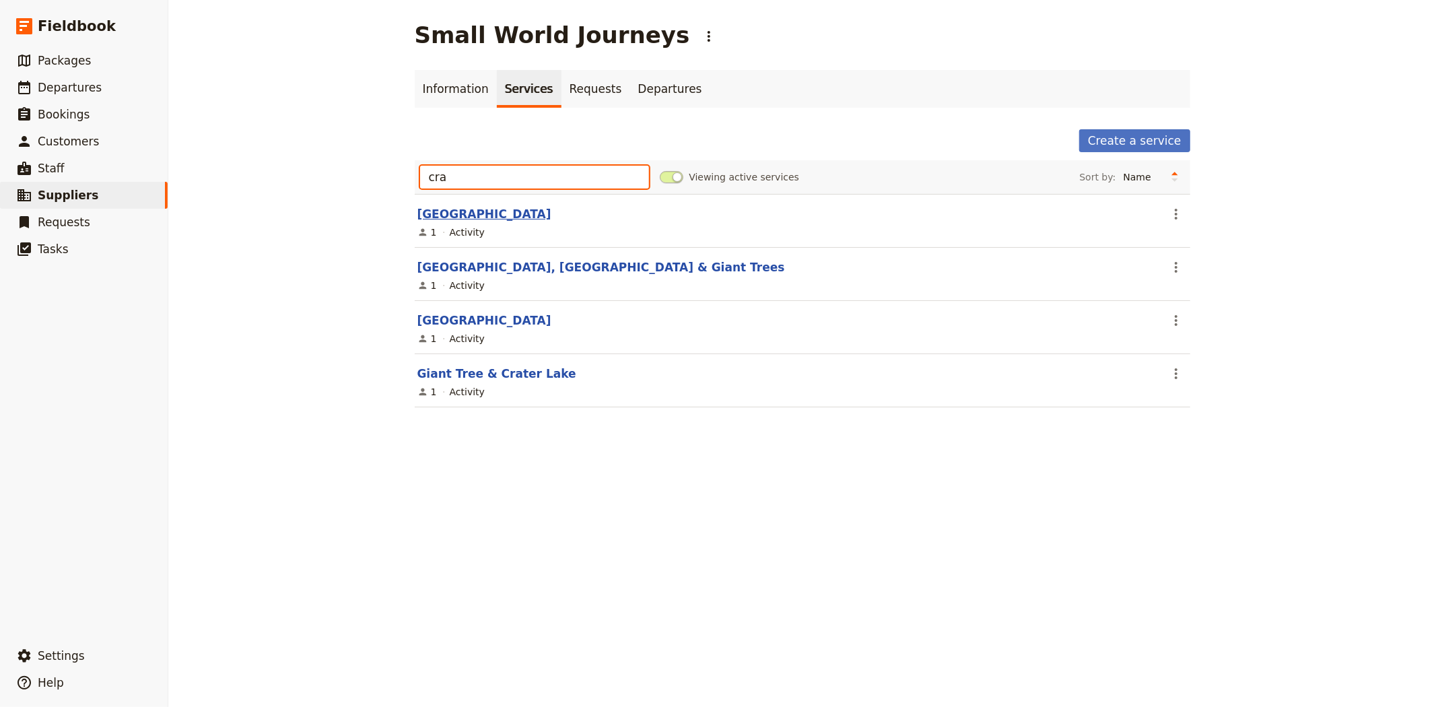
type input "cra"
click at [500, 209] on link "[GEOGRAPHIC_DATA]" at bounding box center [484, 213] width 134 height 13
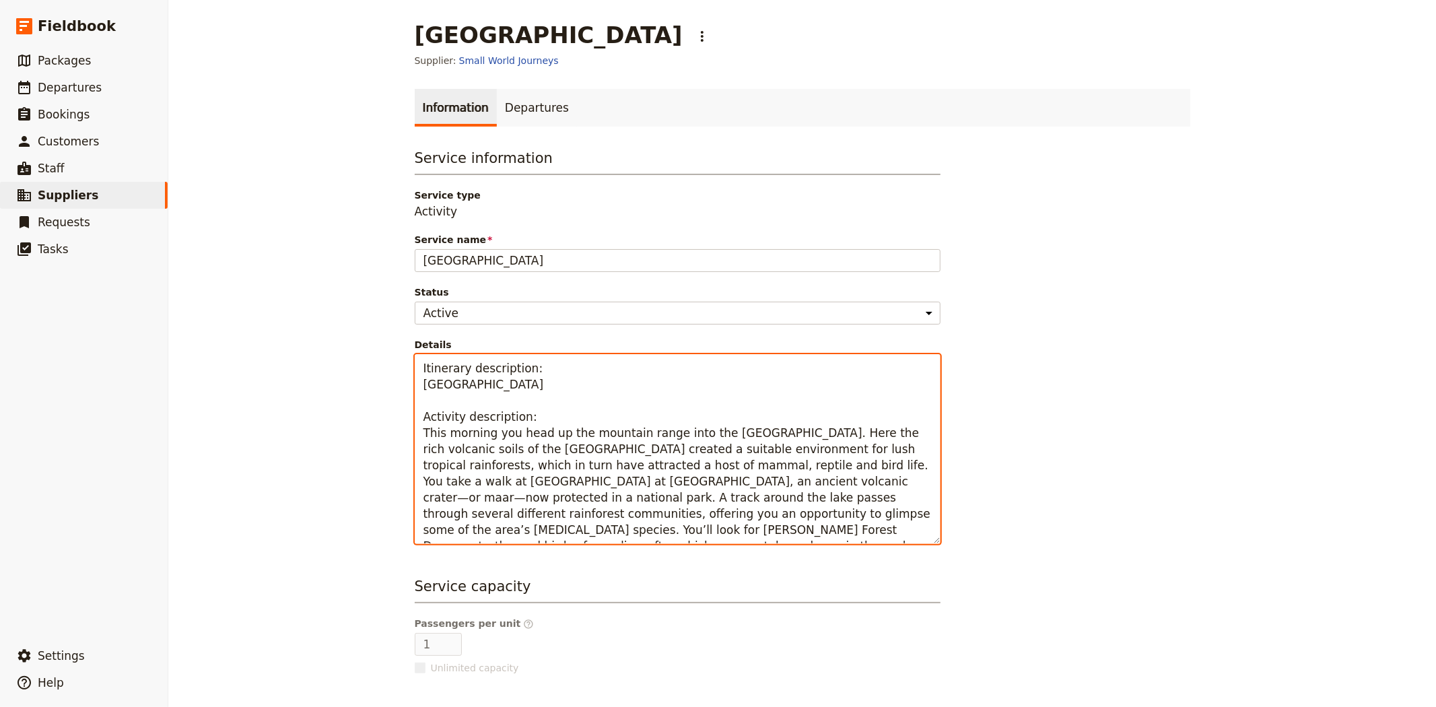
drag, startPoint x: 413, startPoint y: 432, endPoint x: 885, endPoint y: 529, distance: 481.1
click at [885, 529] on textarea "Itinerary description: [GEOGRAPHIC_DATA] Activity description: This morning you…" at bounding box center [678, 449] width 526 height 190
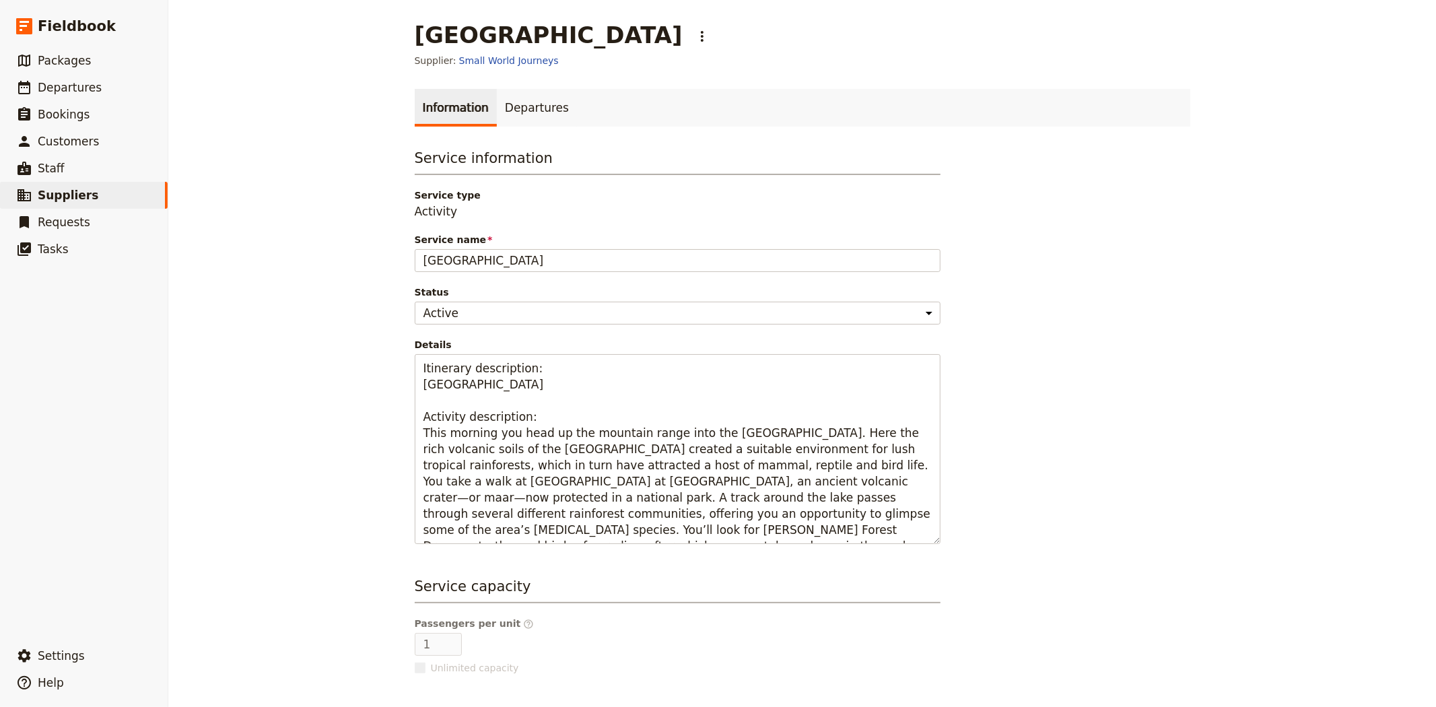
click at [1215, 252] on div "[GEOGRAPHIC_DATA] & Crater Lake ​ Supplier: Small World Journeys Information De…" at bounding box center [802, 353] width 1268 height 707
